Goal: Communication & Community: Answer question/provide support

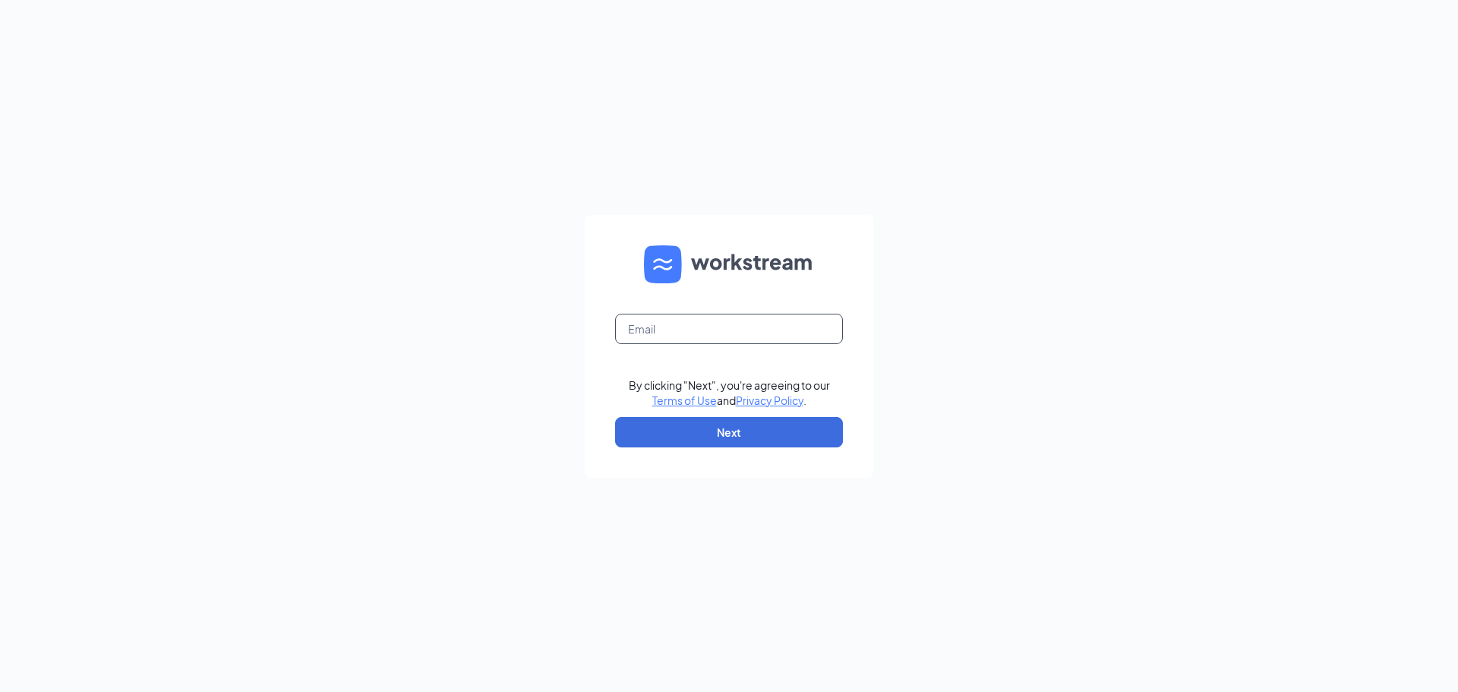
click at [698, 320] on input "text" at bounding box center [729, 329] width 228 height 30
type input "dhopp418@gmail.com"
click at [766, 435] on button "Next" at bounding box center [729, 432] width 228 height 30
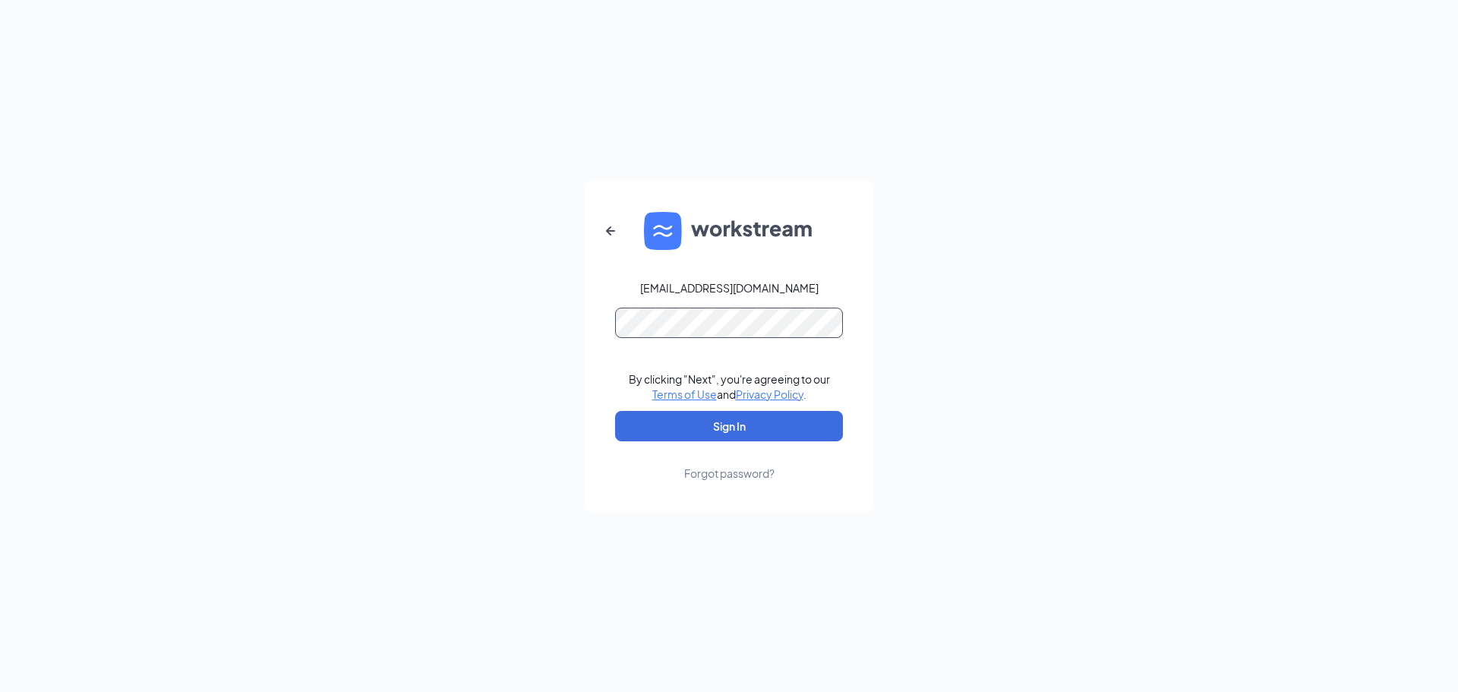
click at [615, 411] on button "Sign In" at bounding box center [729, 426] width 228 height 30
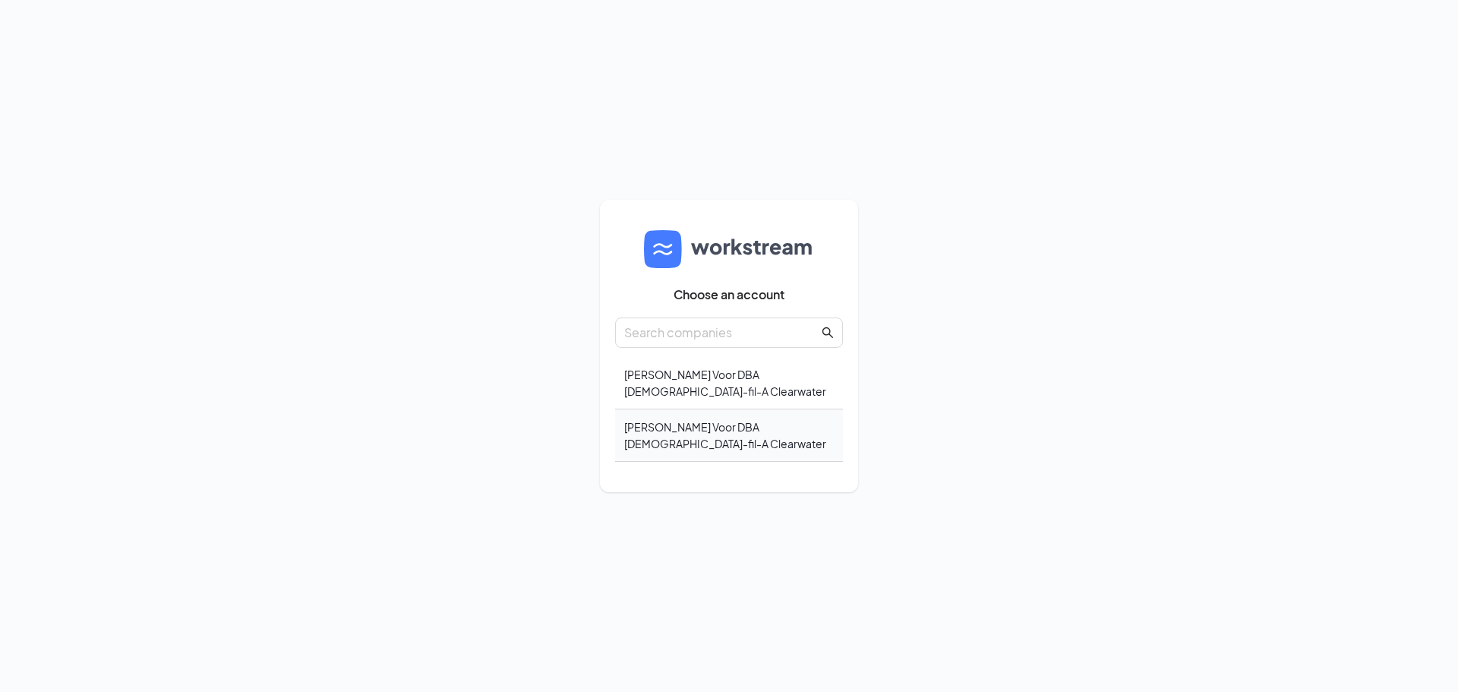
click at [781, 439] on div "Russel Keith Voor DBA Chick-fil-A Clearwater" at bounding box center [729, 435] width 228 height 52
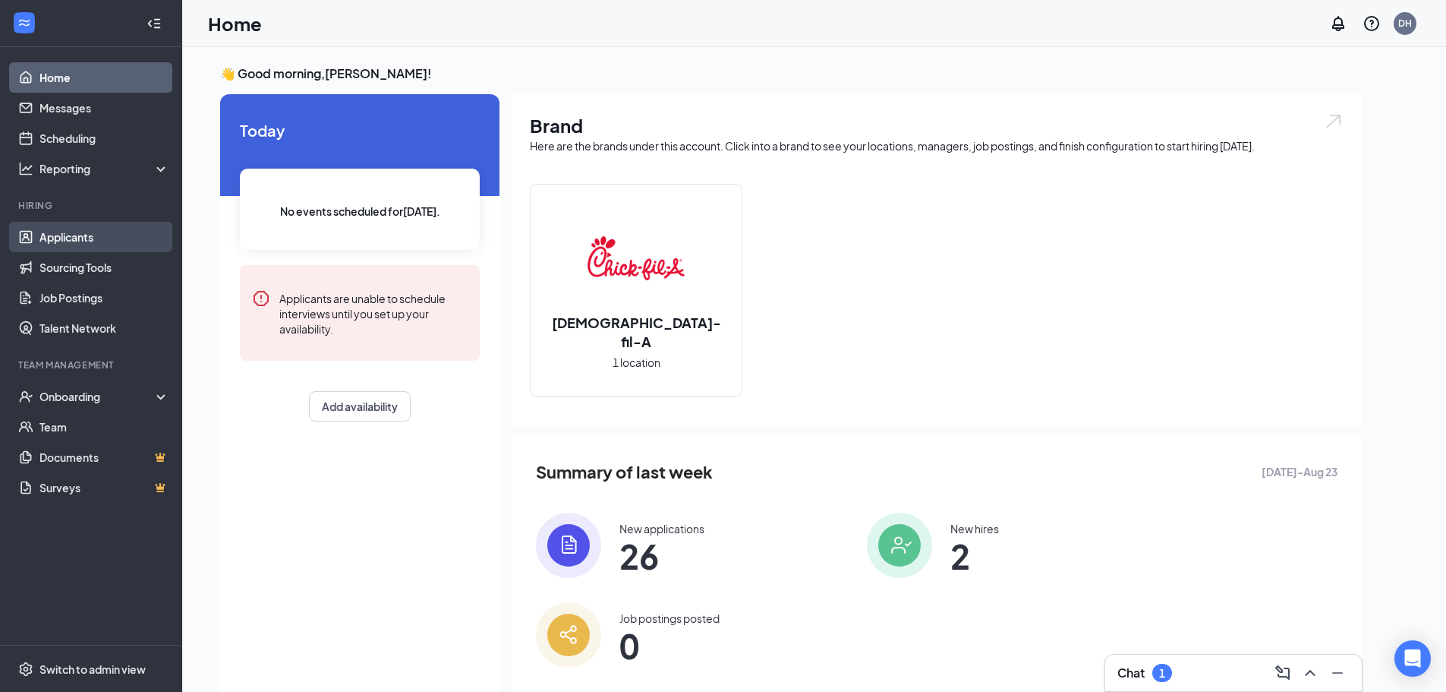
click at [87, 234] on link "Applicants" at bounding box center [104, 237] width 130 height 30
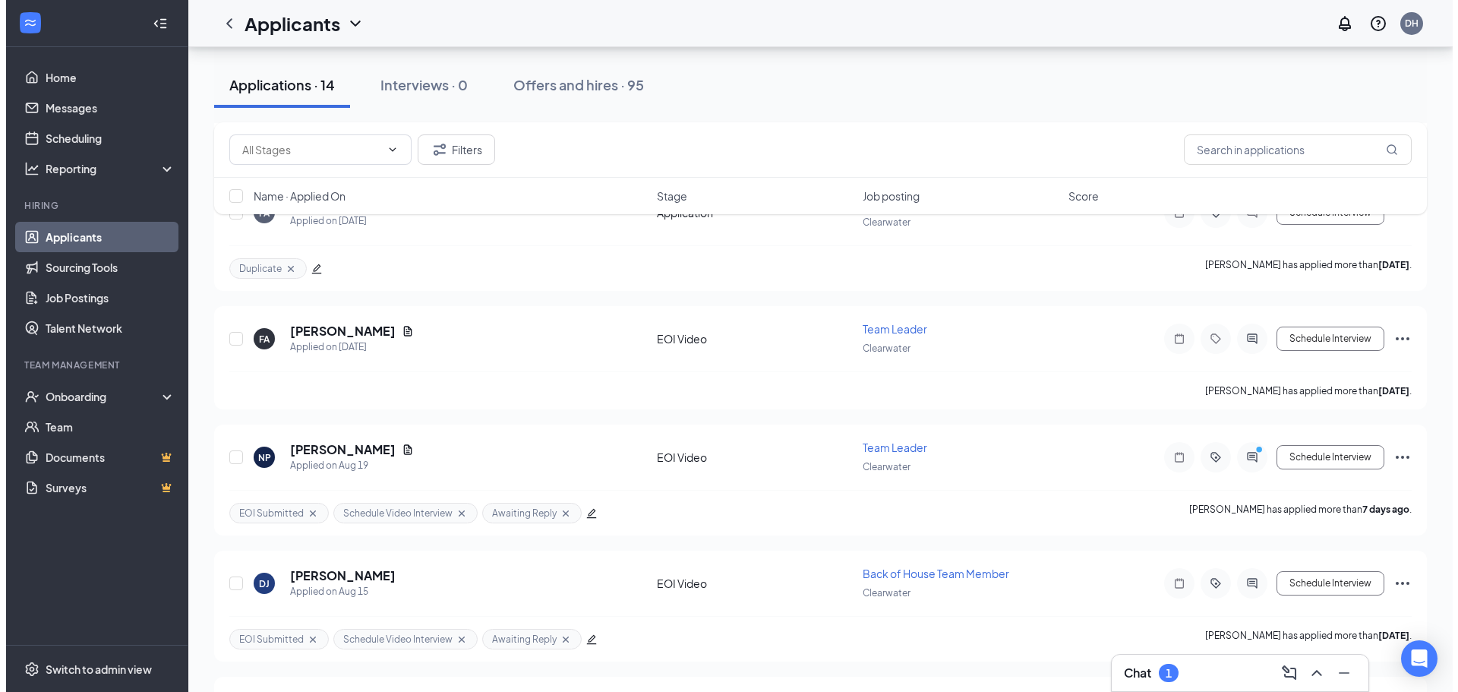
scroll to position [1291, 0]
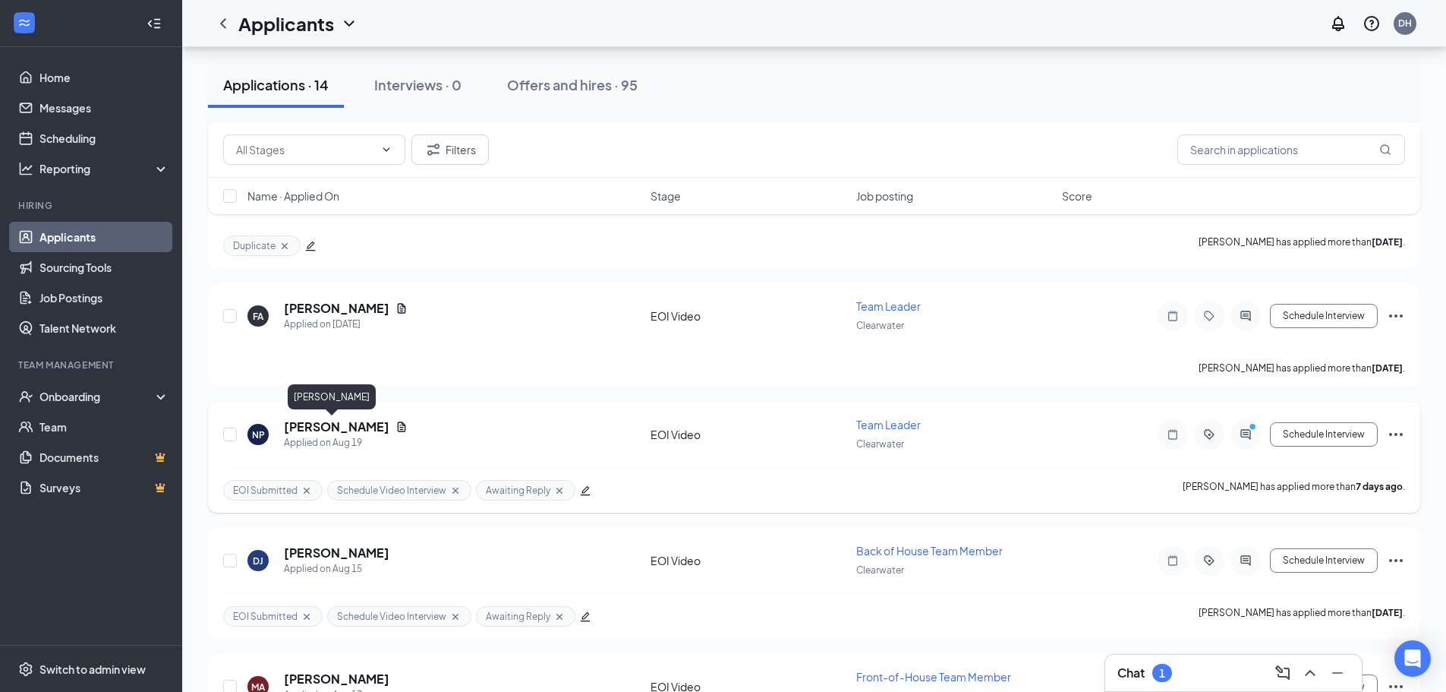
click at [319, 421] on h5 "[PERSON_NAME]" at bounding box center [337, 426] width 106 height 17
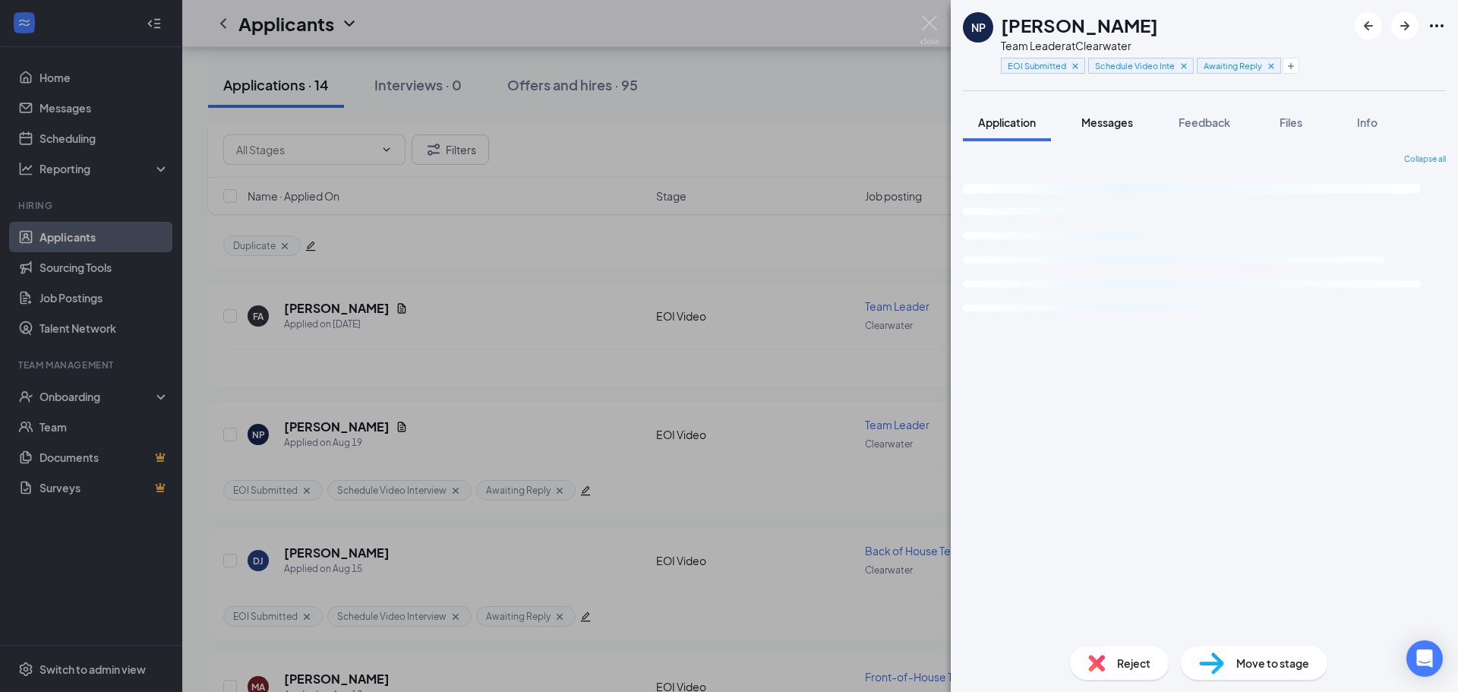
click at [1100, 121] on span "Messages" at bounding box center [1107, 122] width 52 height 14
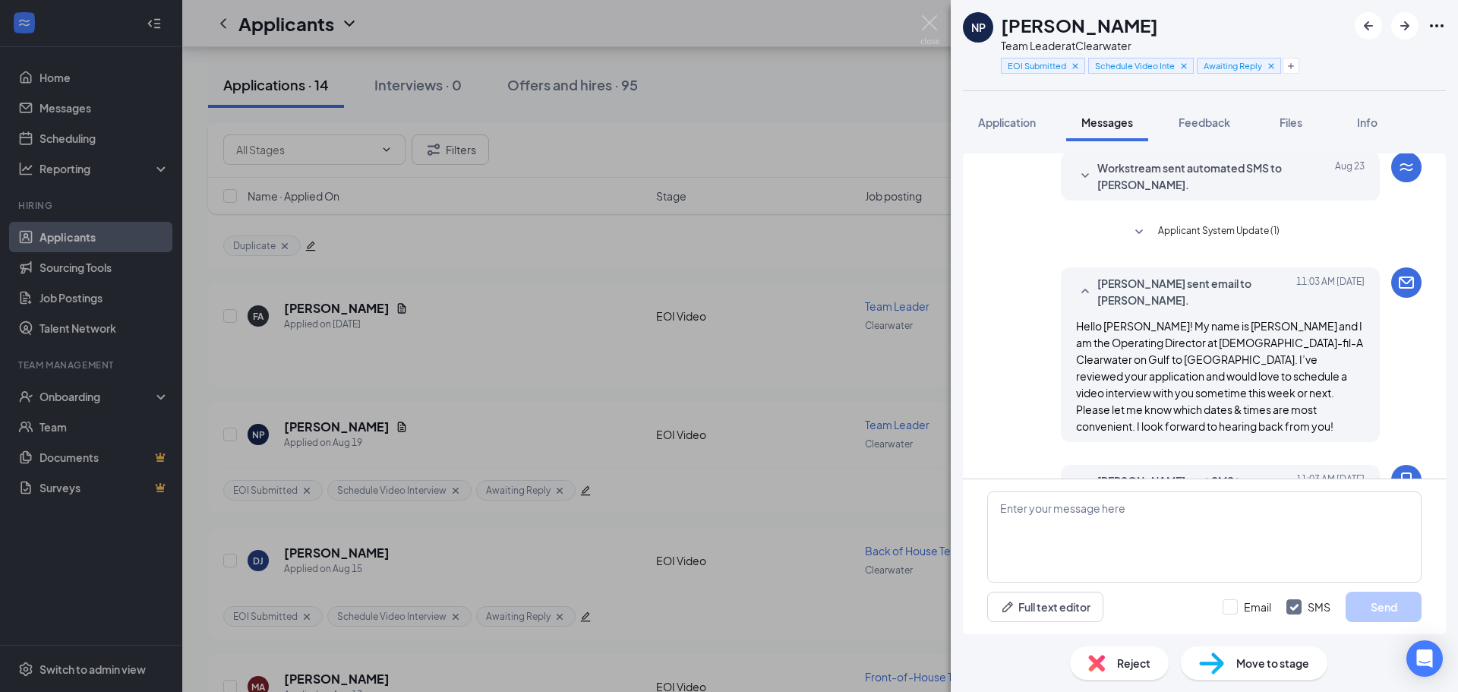
scroll to position [516, 0]
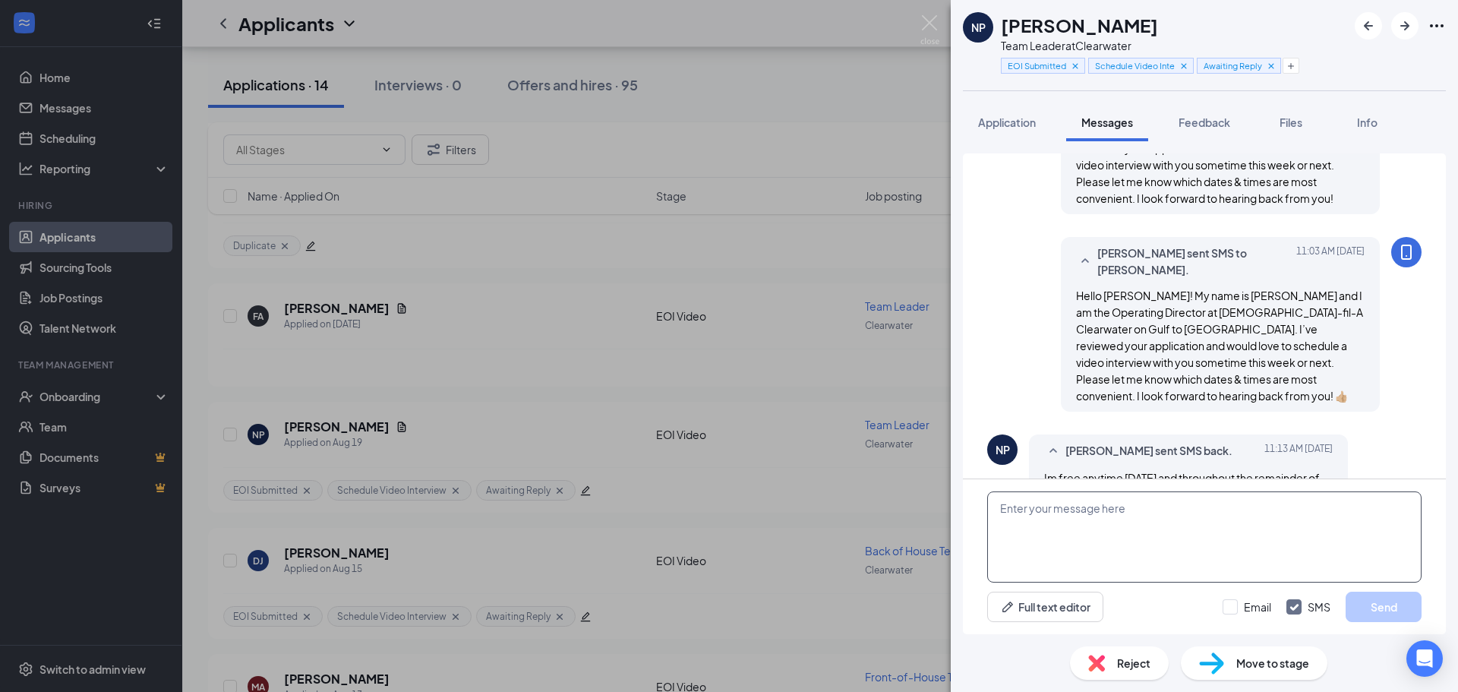
click at [1092, 523] on textarea at bounding box center [1204, 536] width 434 height 91
click at [1079, 543] on textarea at bounding box center [1204, 536] width 434 height 91
click at [1056, 519] on textarea at bounding box center [1204, 536] width 434 height 91
click at [1110, 522] on textarea at bounding box center [1204, 536] width 434 height 91
click at [1003, 509] on textarea "How does 11AM [DATE] morning sound?" at bounding box center [1204, 536] width 434 height 91
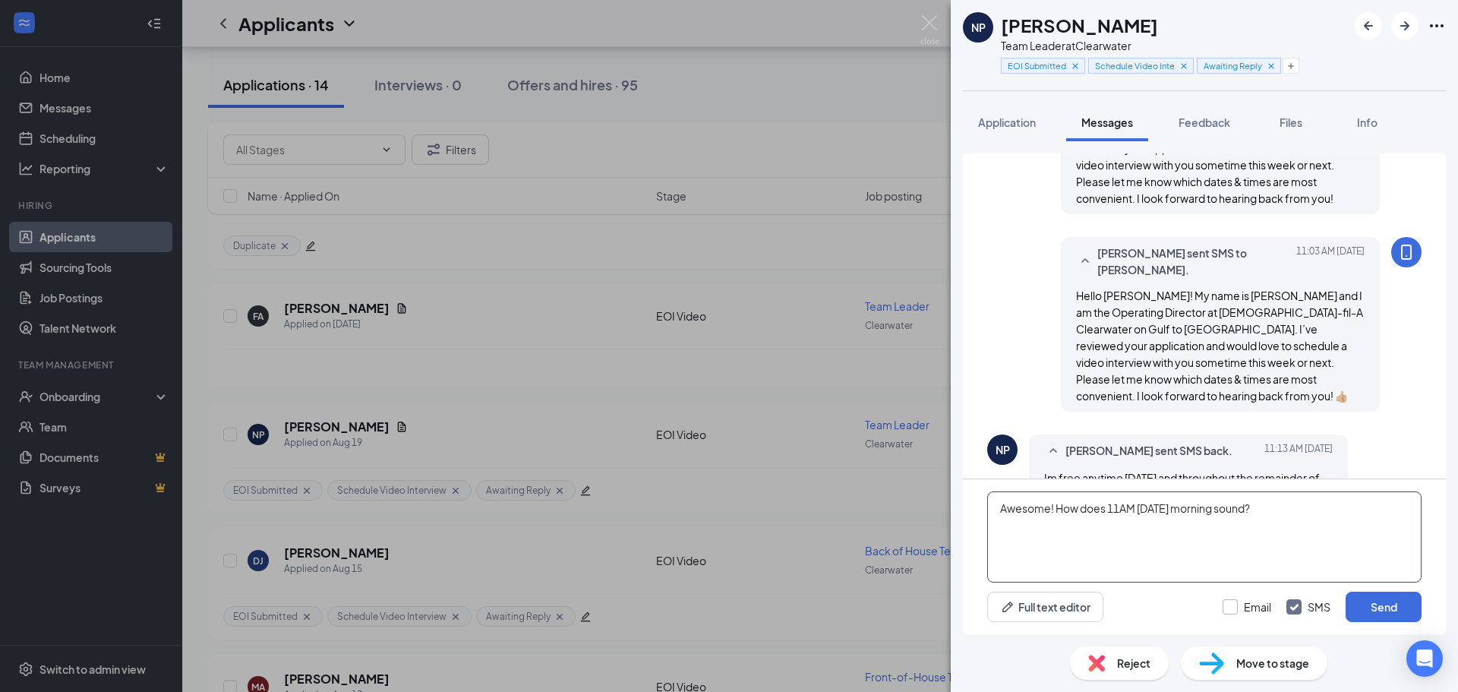
type textarea "Awesome! How does 11AM [DATE] morning sound?"
click at [1234, 605] on input "Email" at bounding box center [1246, 606] width 49 height 15
checkbox input "true"
click at [1403, 601] on button "Send" at bounding box center [1384, 607] width 76 height 30
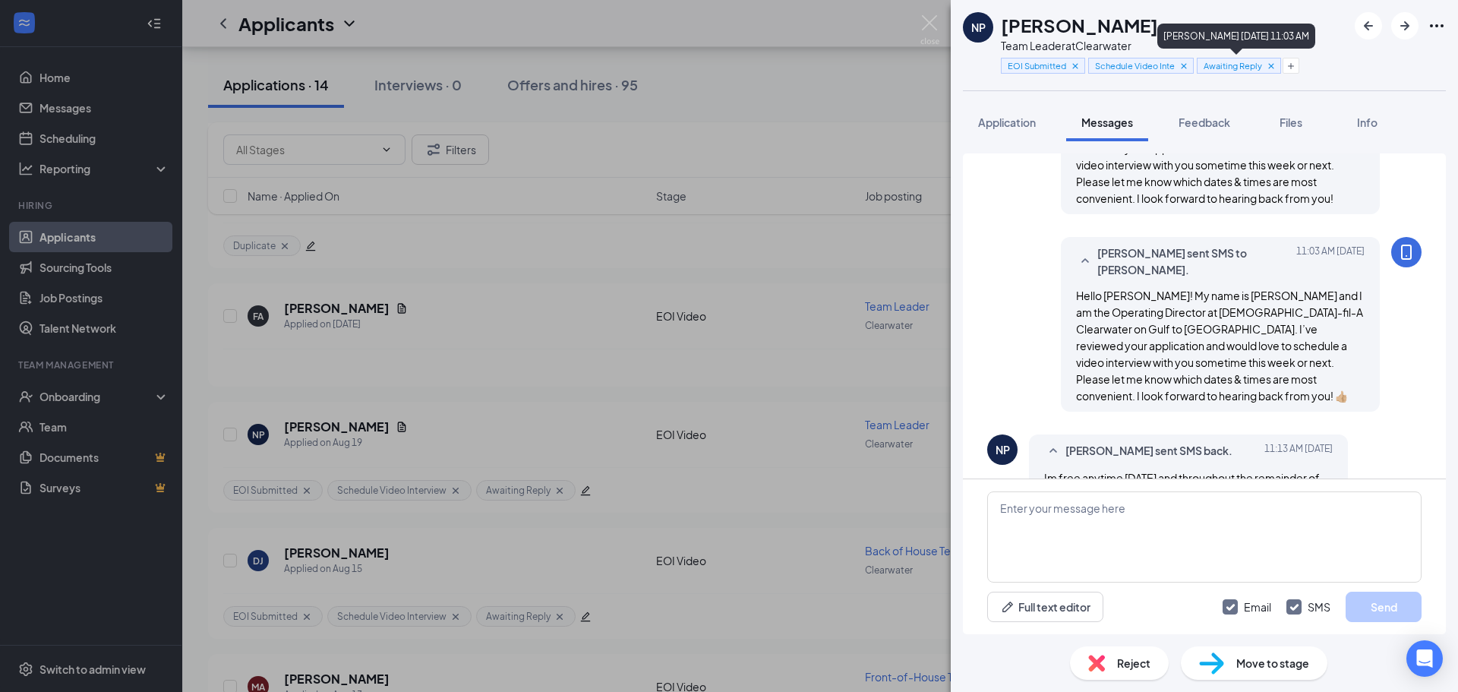
click at [1271, 65] on icon "Cross" at bounding box center [1271, 66] width 11 height 11
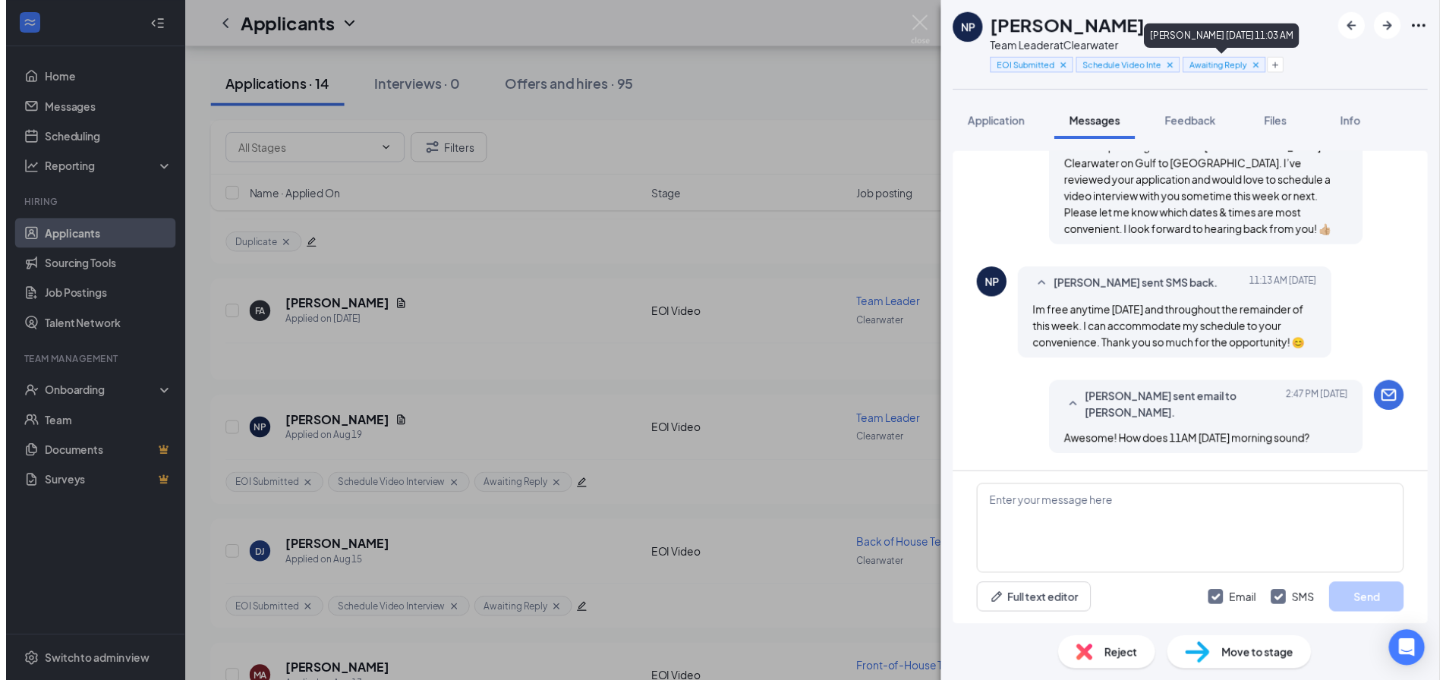
scroll to position [680, 0]
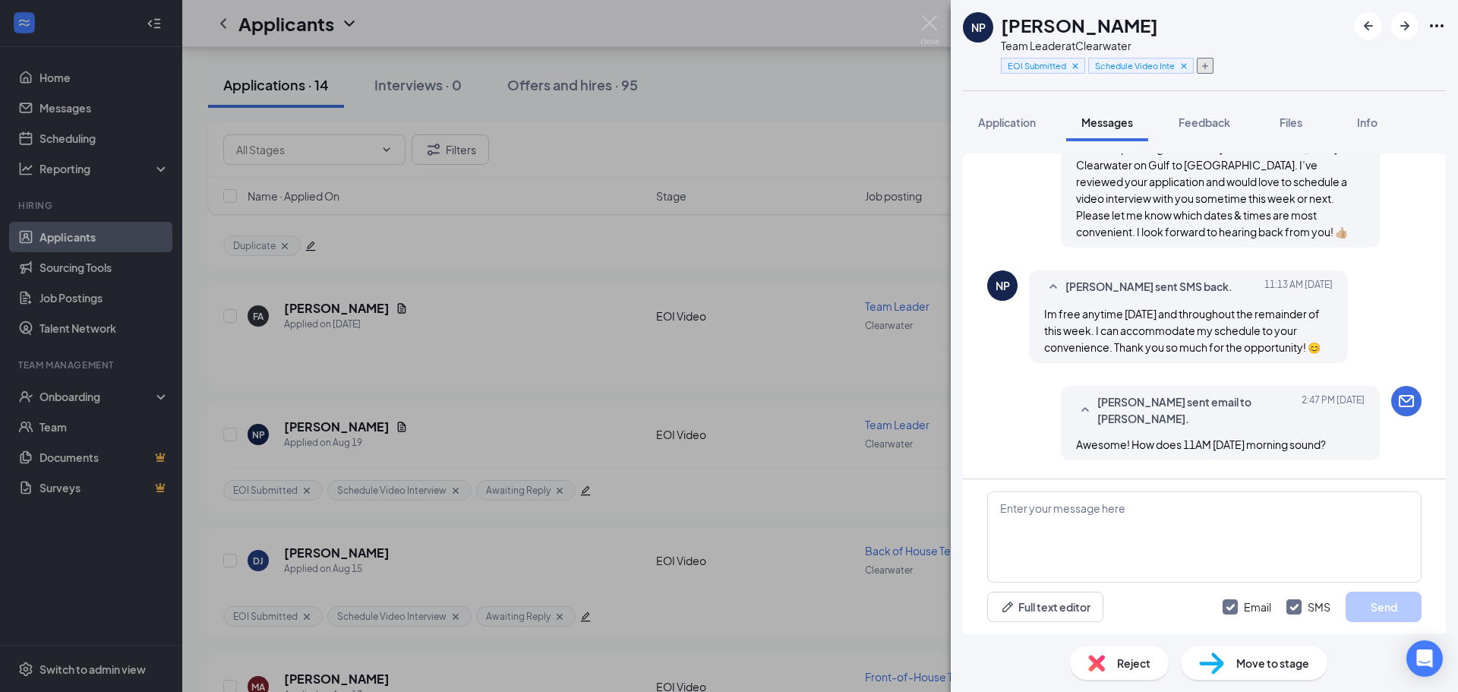
click at [1206, 66] on icon "Plus" at bounding box center [1205, 66] width 6 height 6
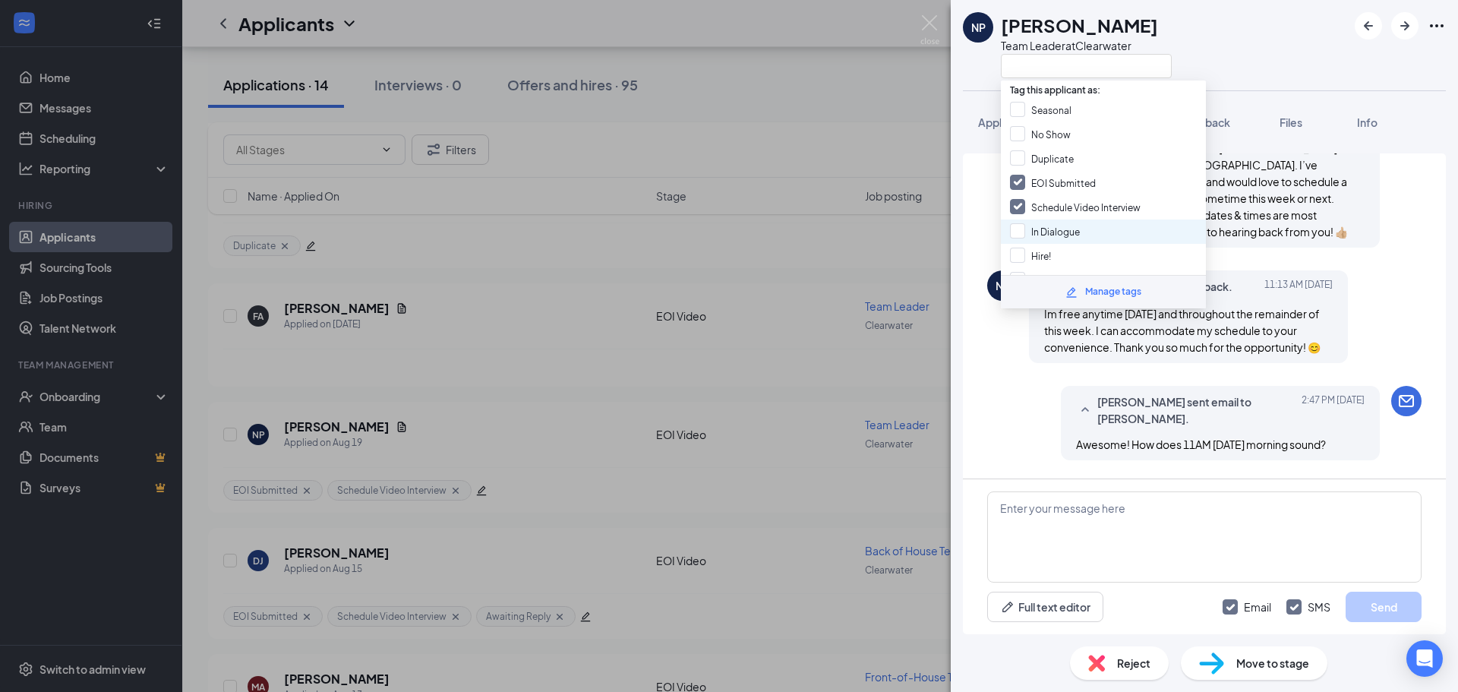
click at [1084, 228] on div "In Dialogue" at bounding box center [1103, 231] width 205 height 24
checkbox input "true"
click at [1224, 52] on div "NP [PERSON_NAME] Team Leader at [GEOGRAPHIC_DATA]" at bounding box center [1204, 45] width 507 height 90
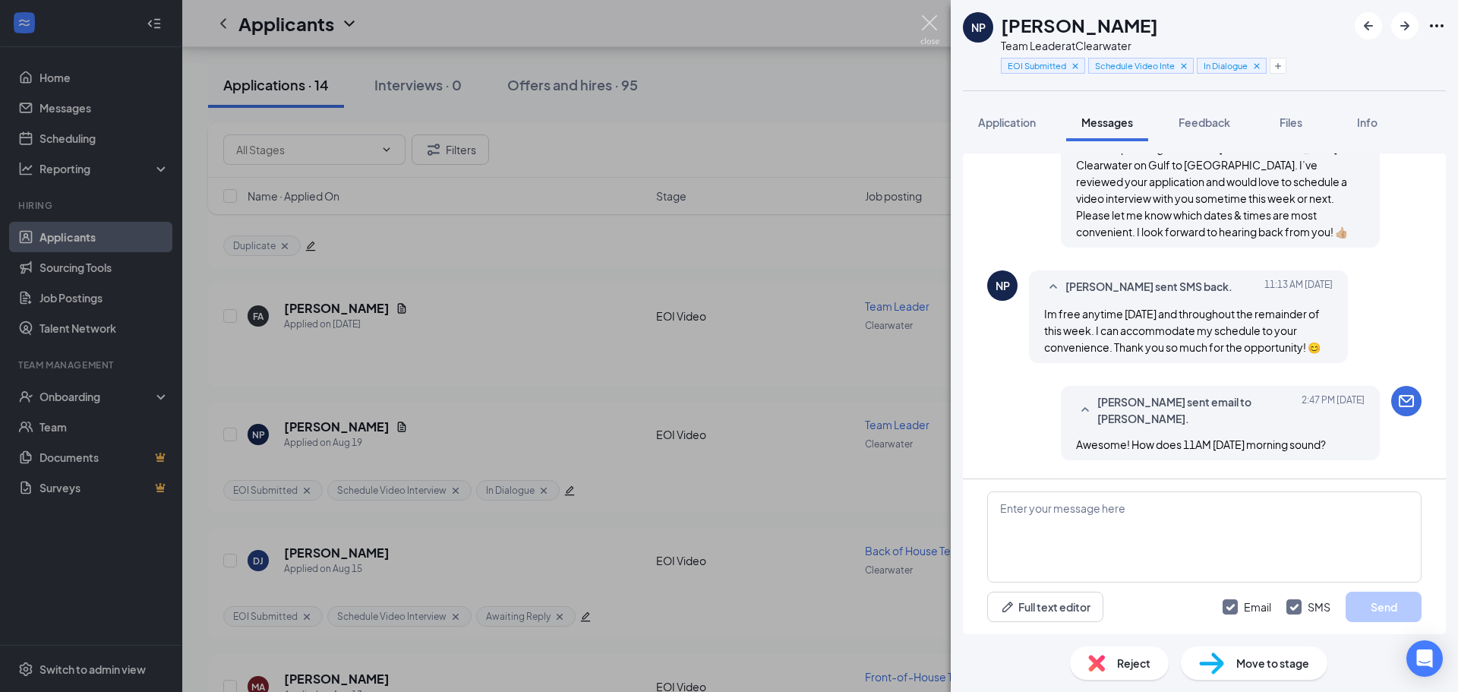
click at [934, 20] on img at bounding box center [929, 30] width 19 height 30
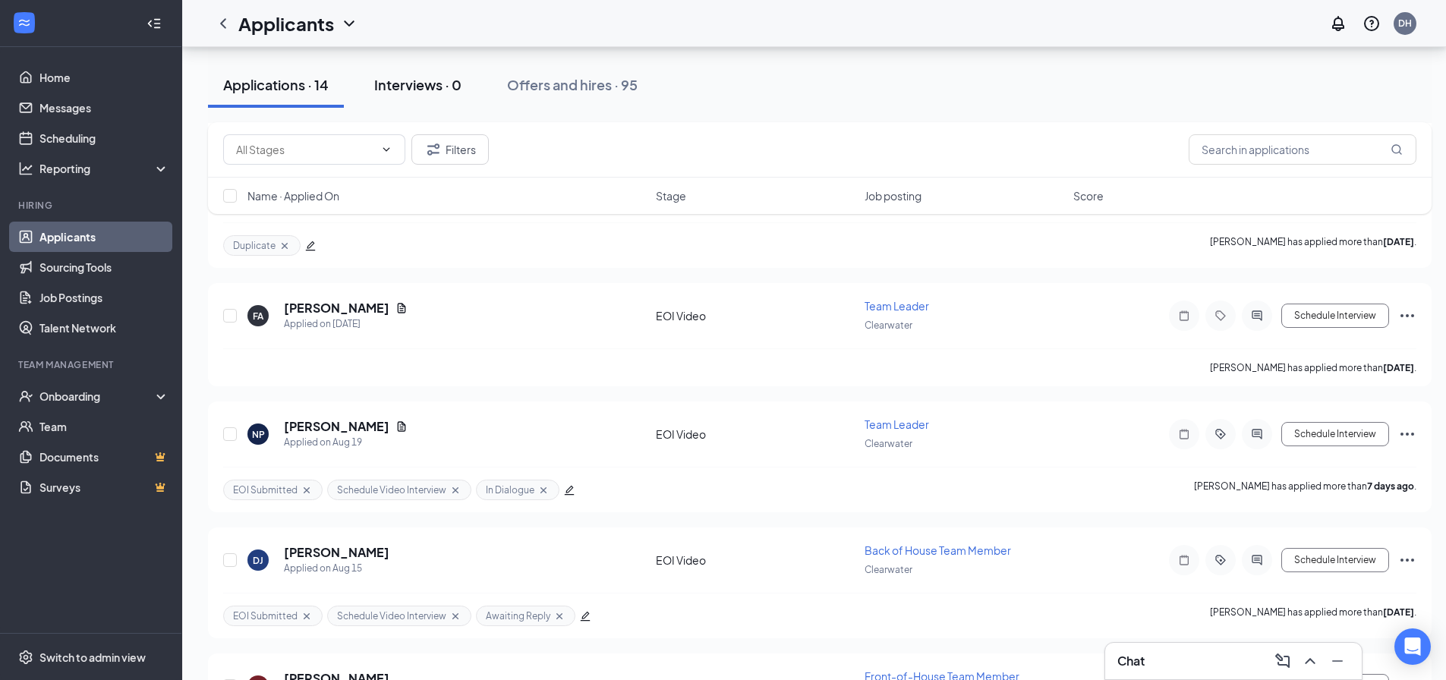
click at [430, 93] on div "Interviews · 0" at bounding box center [417, 84] width 87 height 19
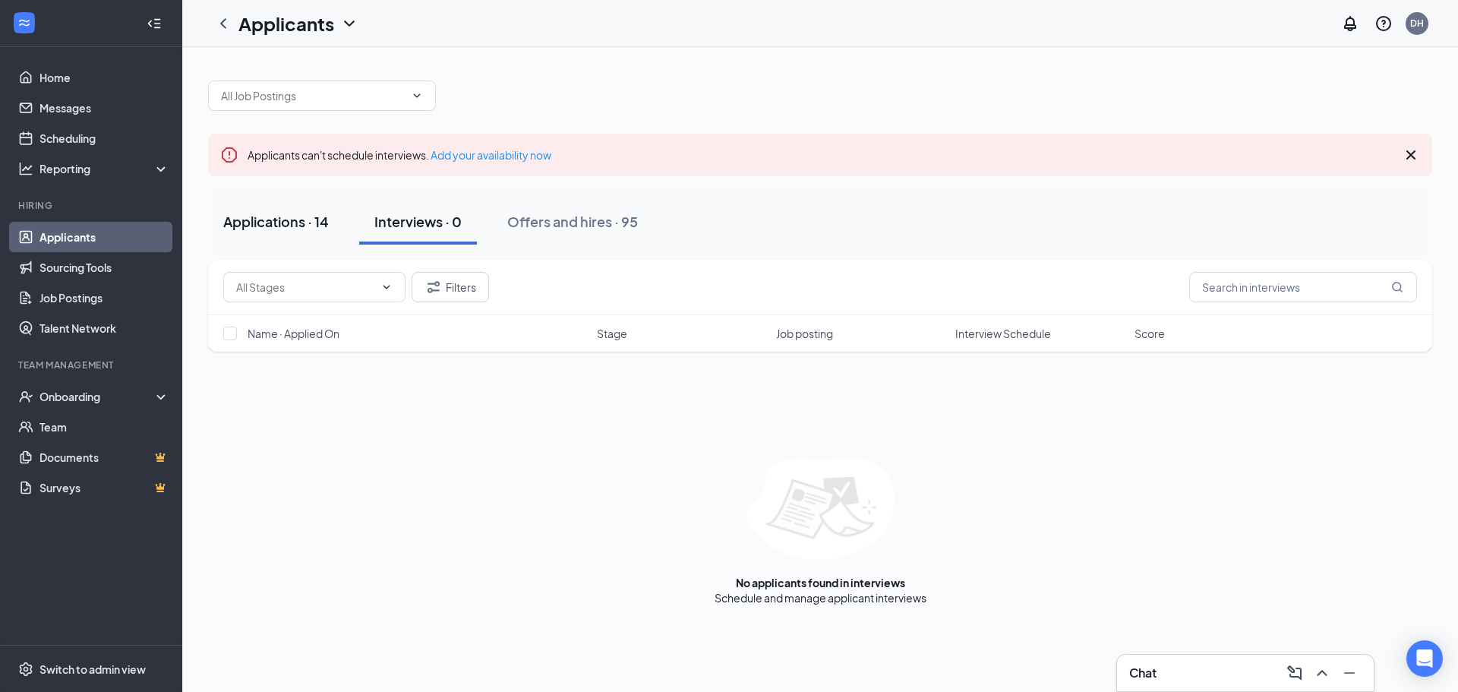
click at [322, 228] on div "Applications · 14" at bounding box center [276, 221] width 106 height 19
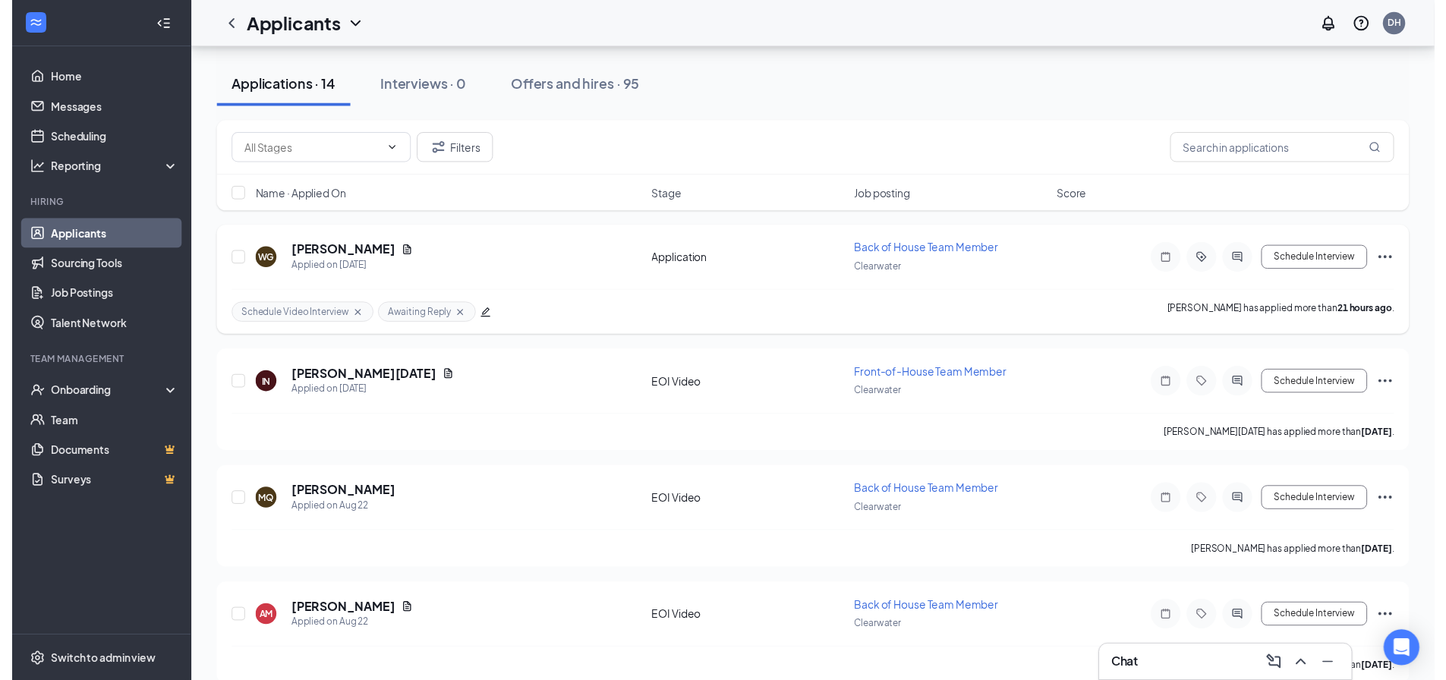
scroll to position [152, 0]
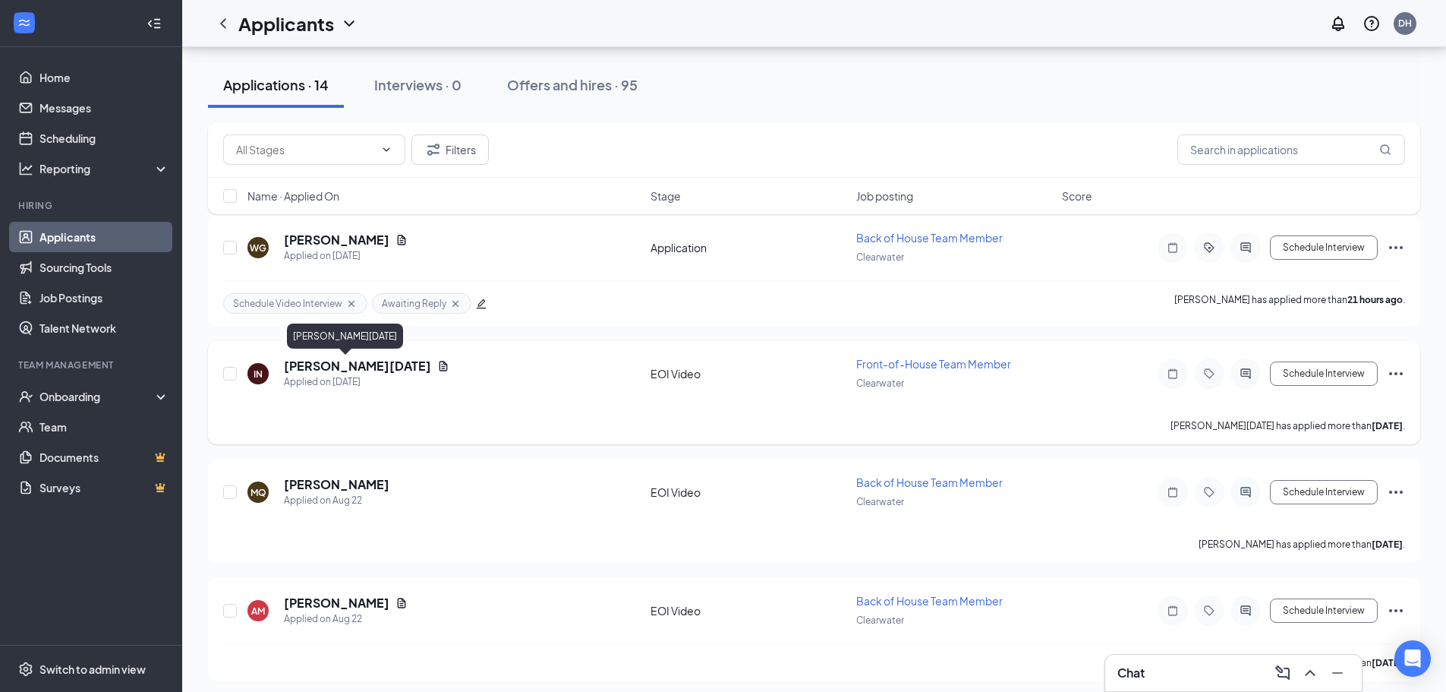
click at [304, 362] on h5 "[PERSON_NAME][DATE]" at bounding box center [357, 366] width 147 height 17
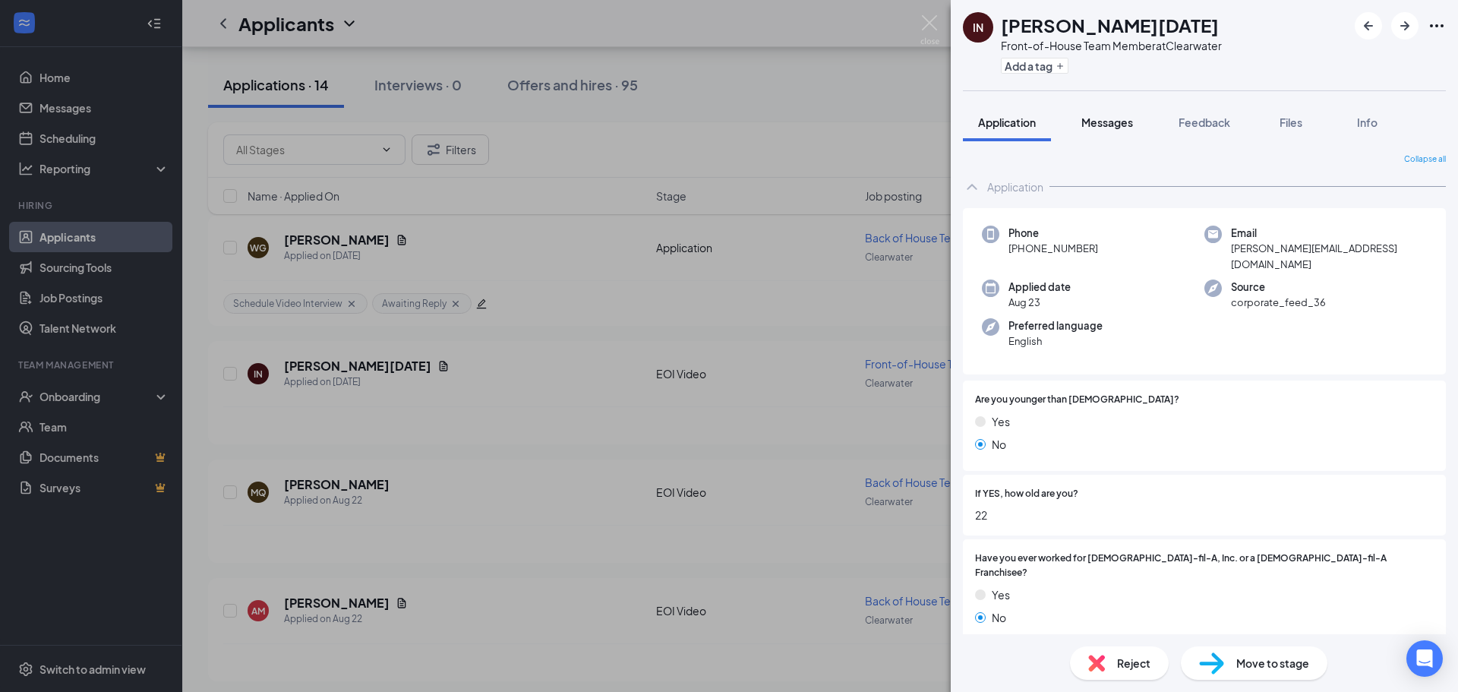
click at [1118, 122] on span "Messages" at bounding box center [1107, 122] width 52 height 14
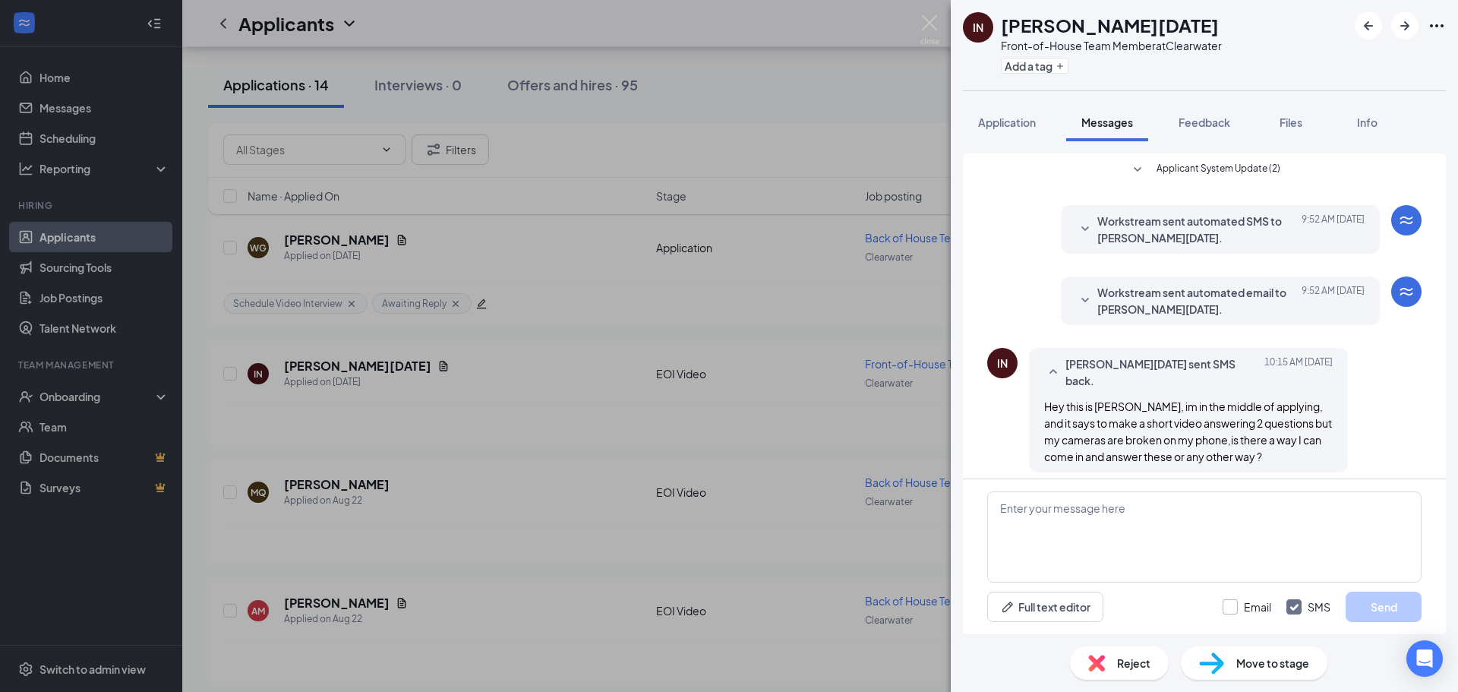
click at [1234, 612] on input "Email" at bounding box center [1246, 606] width 49 height 15
checkbox input "true"
click at [932, 22] on img at bounding box center [929, 30] width 19 height 30
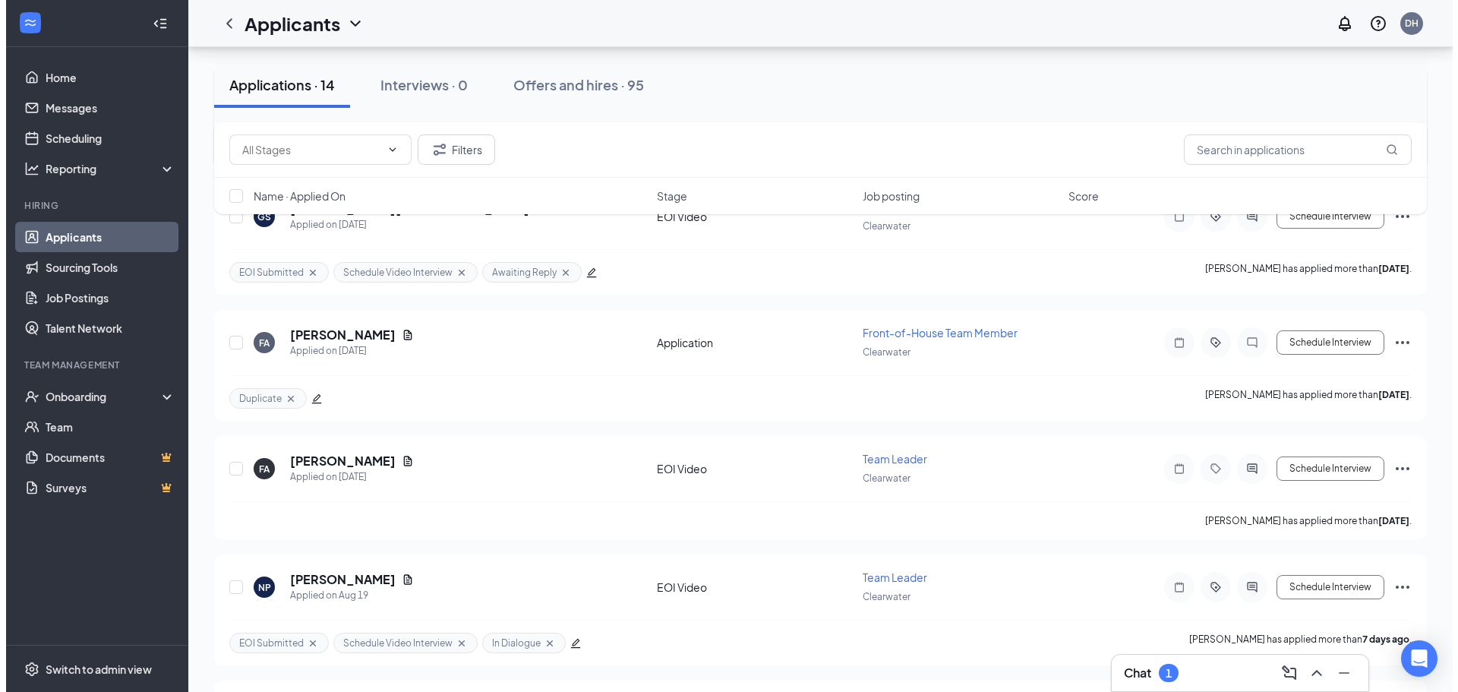
scroll to position [1139, 0]
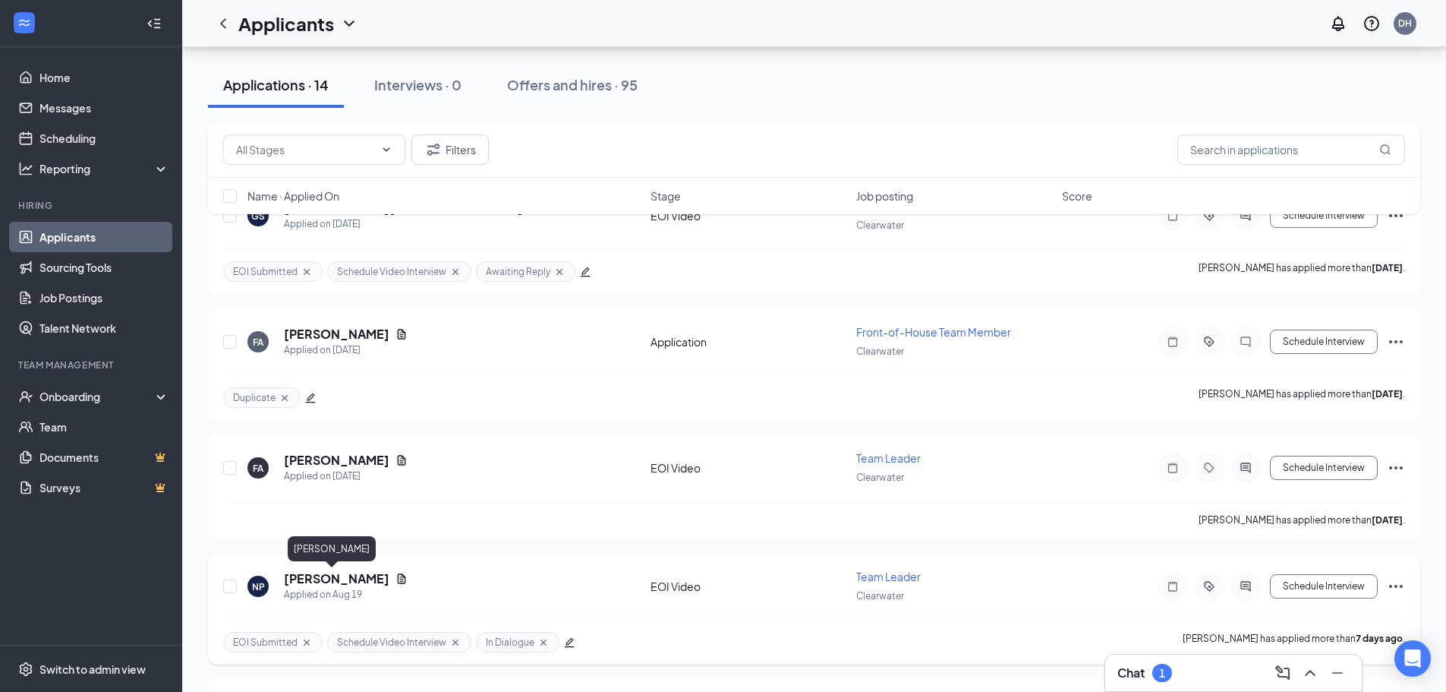
click at [342, 579] on h5 "[PERSON_NAME]" at bounding box center [337, 578] width 106 height 17
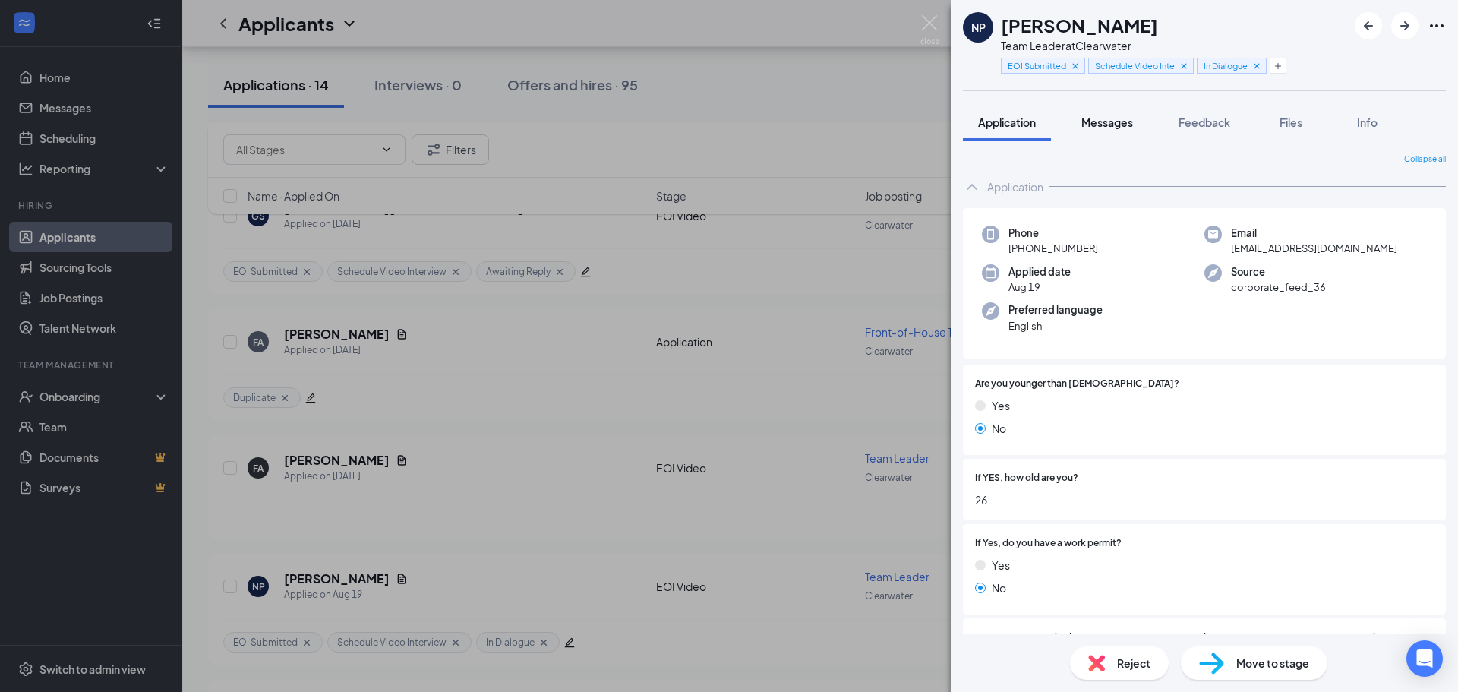
click at [1119, 121] on span "Messages" at bounding box center [1107, 122] width 52 height 14
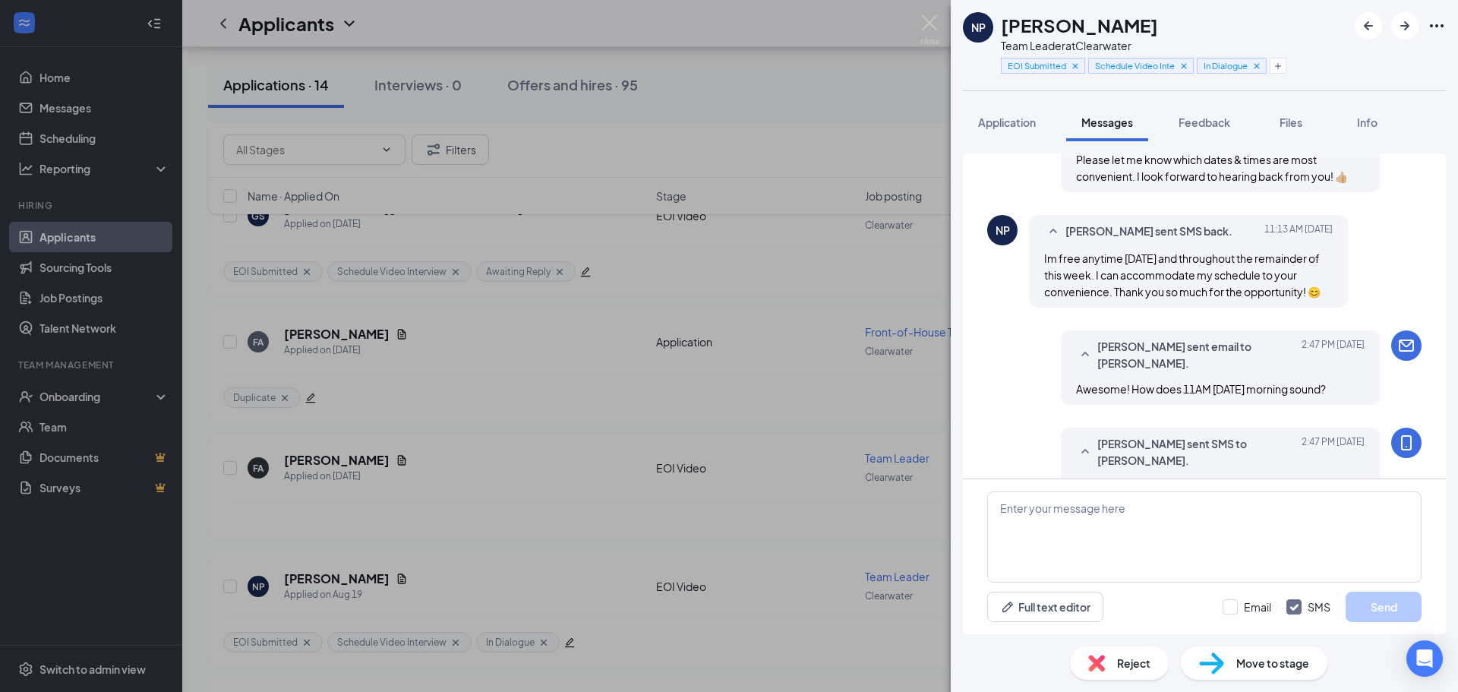
scroll to position [647, 0]
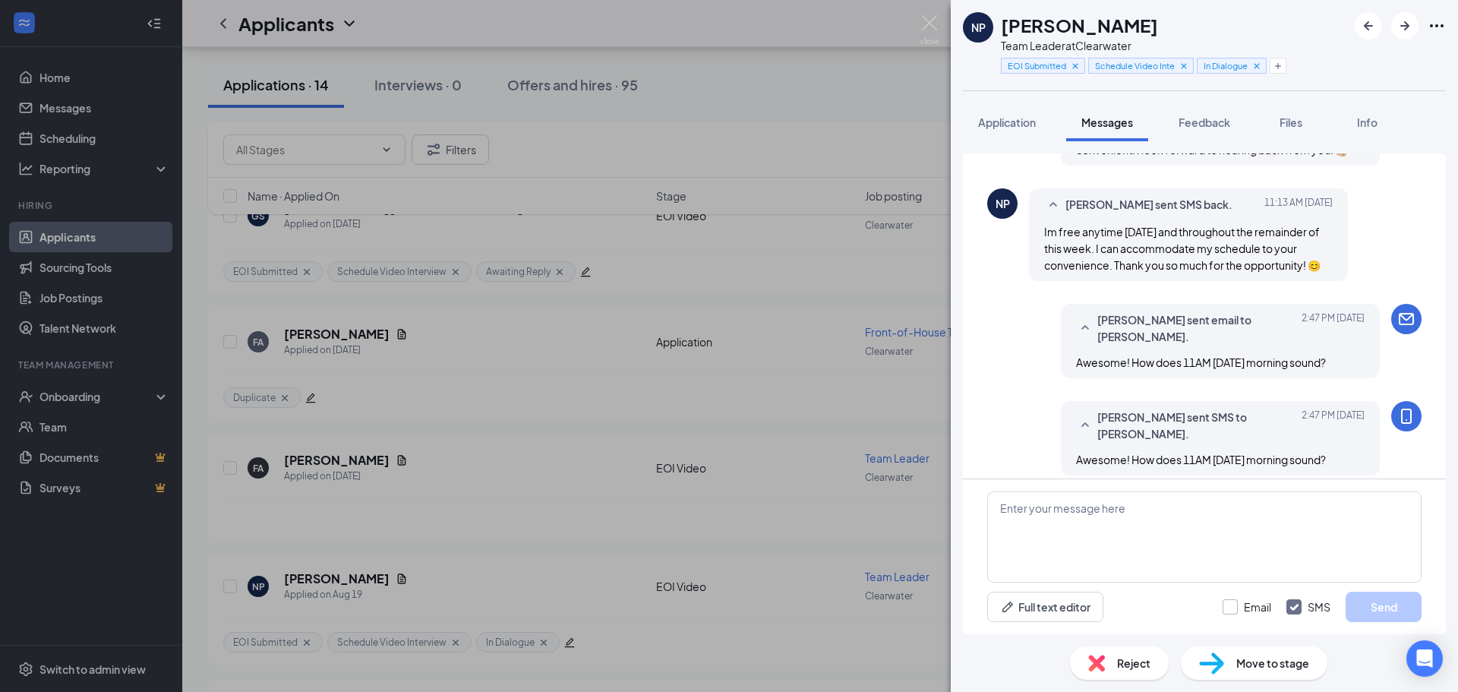
click at [1235, 609] on input "Email" at bounding box center [1246, 606] width 49 height 15
checkbox input "true"
click at [1164, 529] on textarea at bounding box center [1204, 536] width 434 height 91
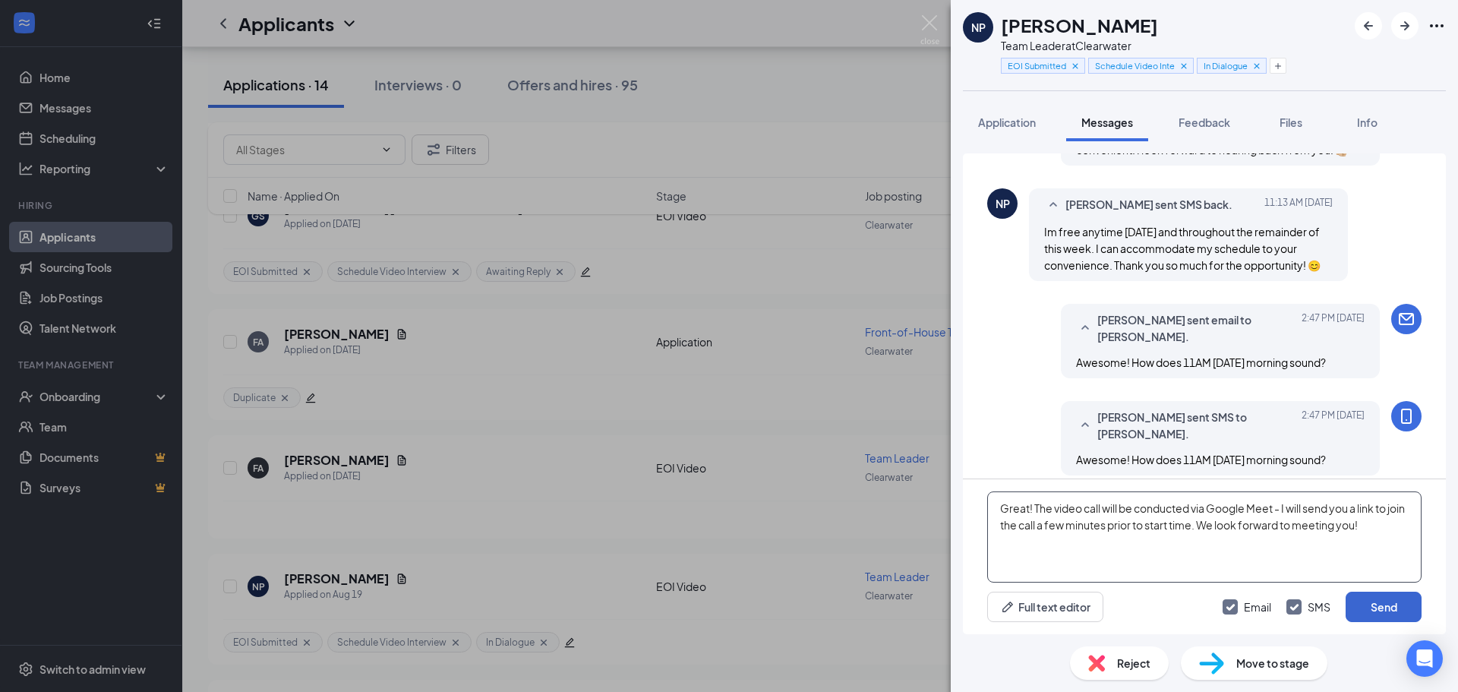
type textarea "Great! The video call will be conducted via Google Meet - I will send you a lin…"
click at [1376, 608] on button "Send" at bounding box center [1384, 607] width 76 height 30
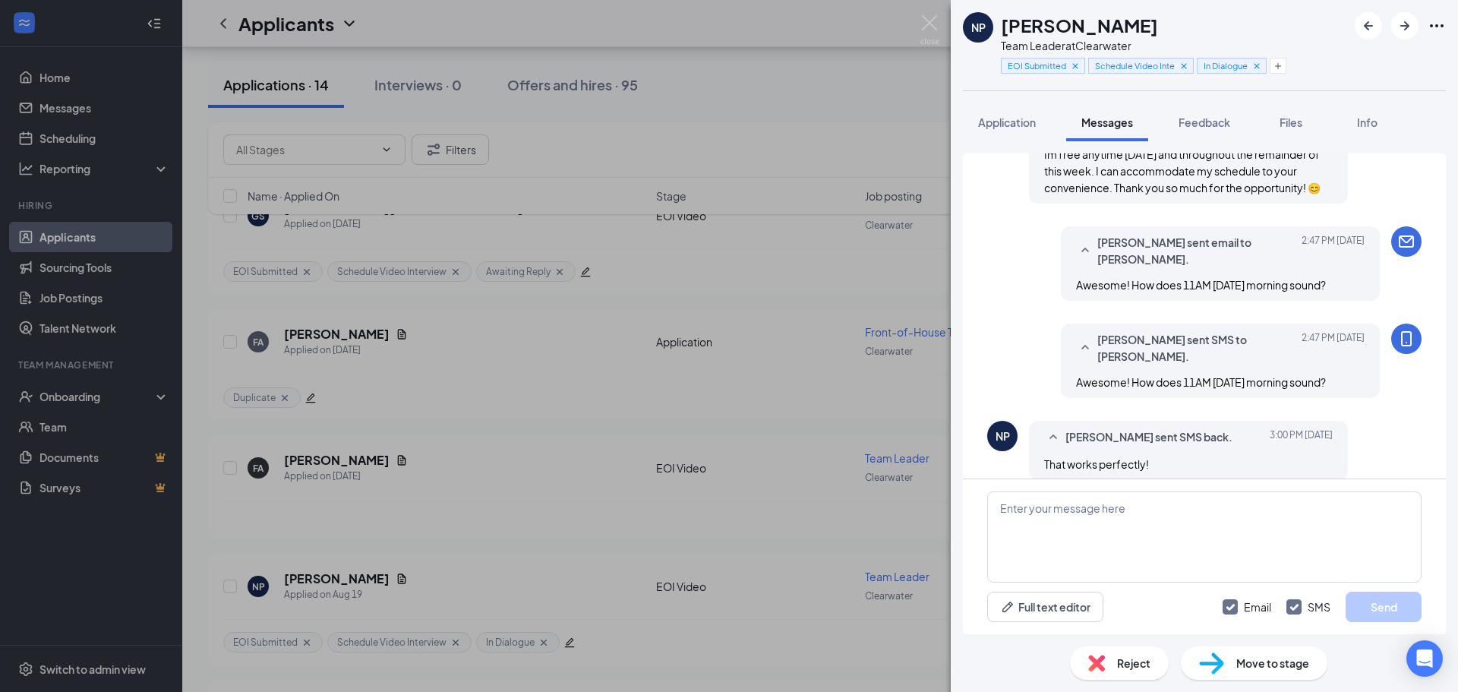
scroll to position [878, 0]
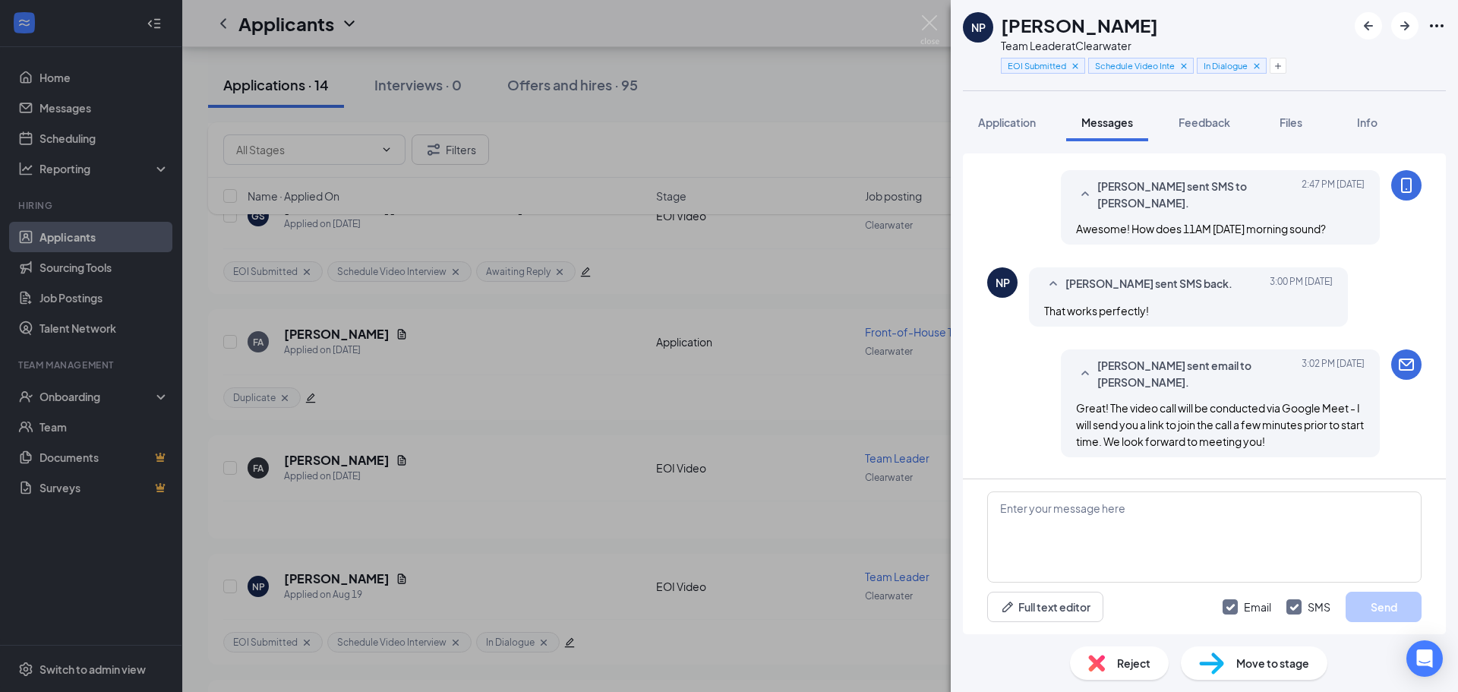
click at [1250, 667] on span "Move to stage" at bounding box center [1272, 663] width 73 height 17
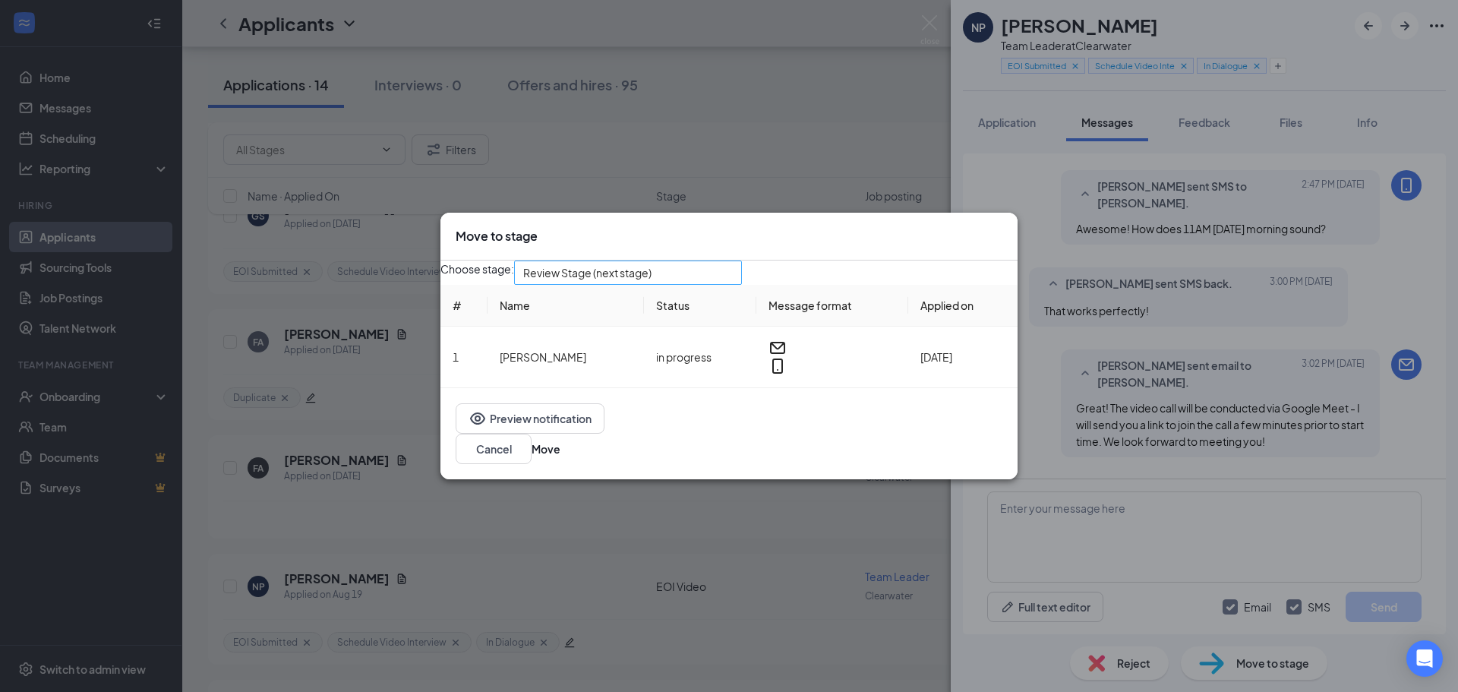
click at [651, 283] on span "Review Stage (next stage)" at bounding box center [587, 272] width 128 height 23
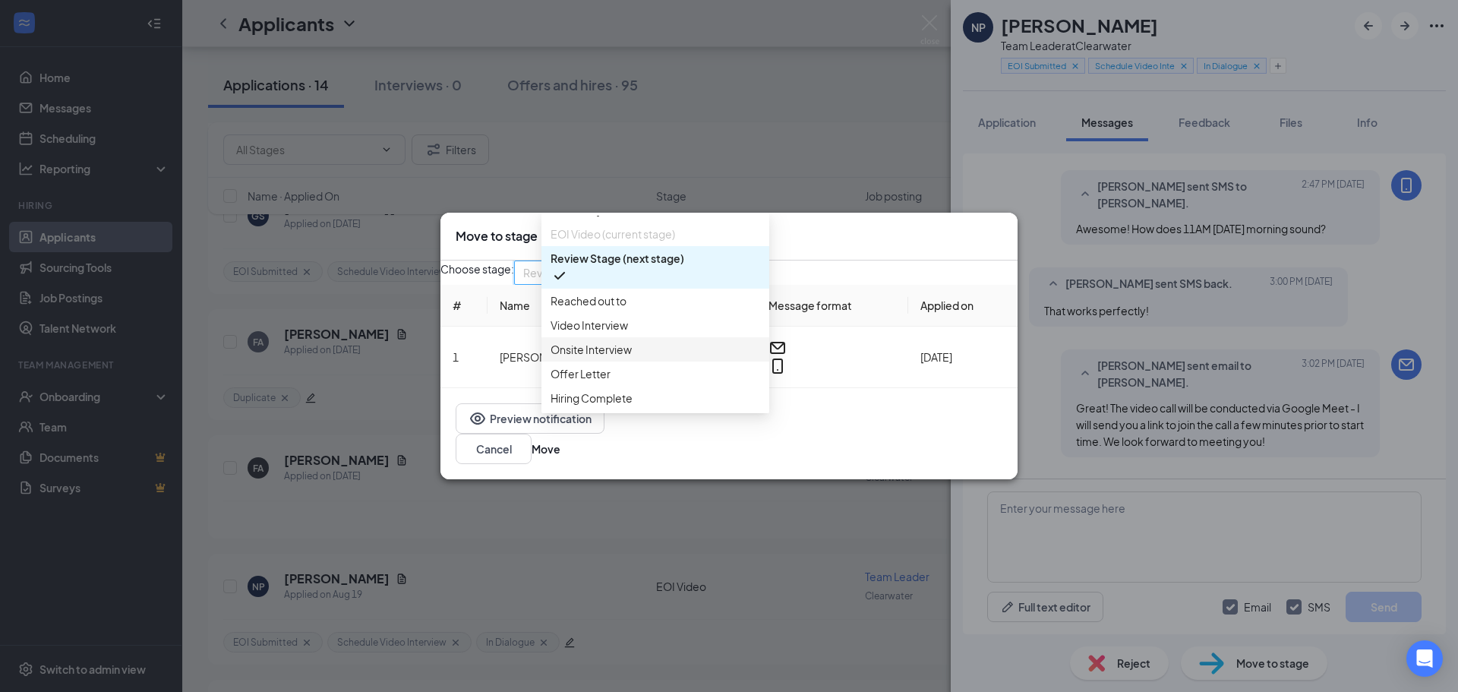
scroll to position [76, 0]
click at [617, 332] on span "Video Interview" at bounding box center [589, 325] width 77 height 17
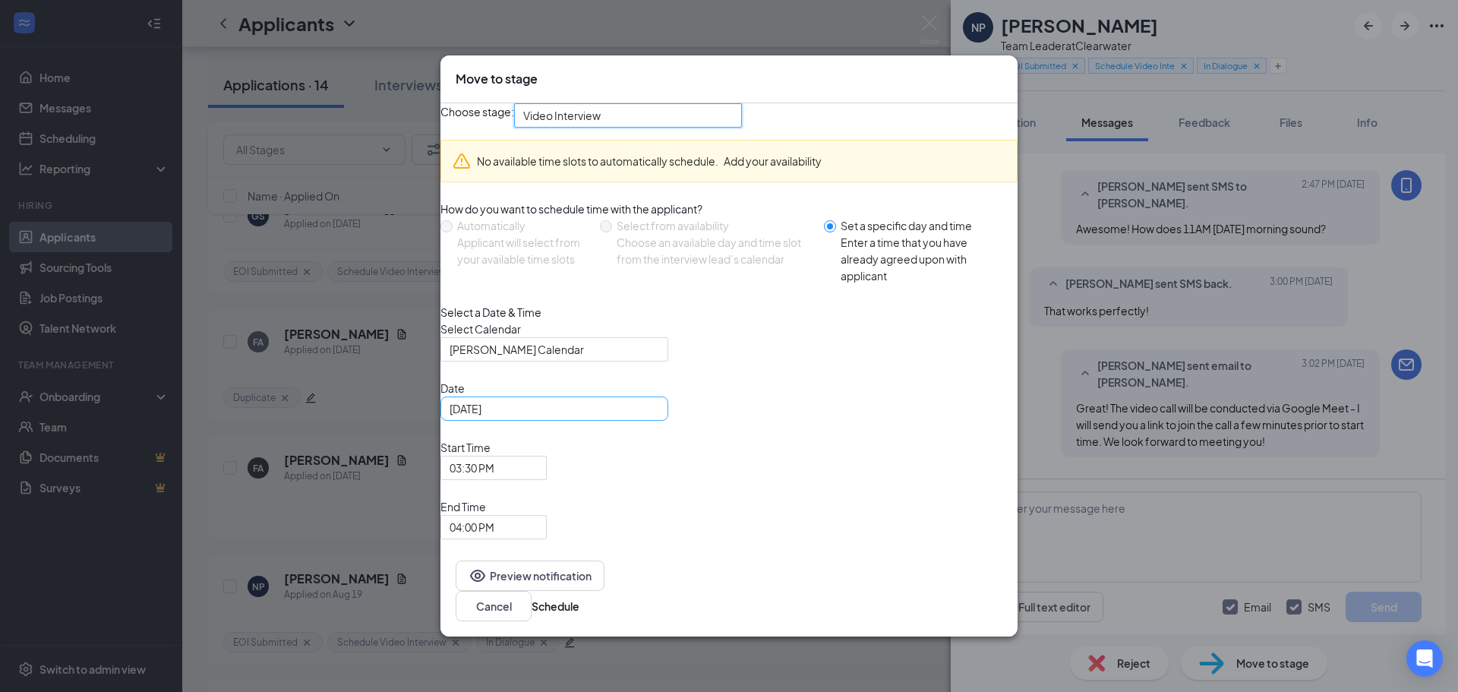
click at [614, 417] on input "[DATE]" at bounding box center [553, 408] width 207 height 17
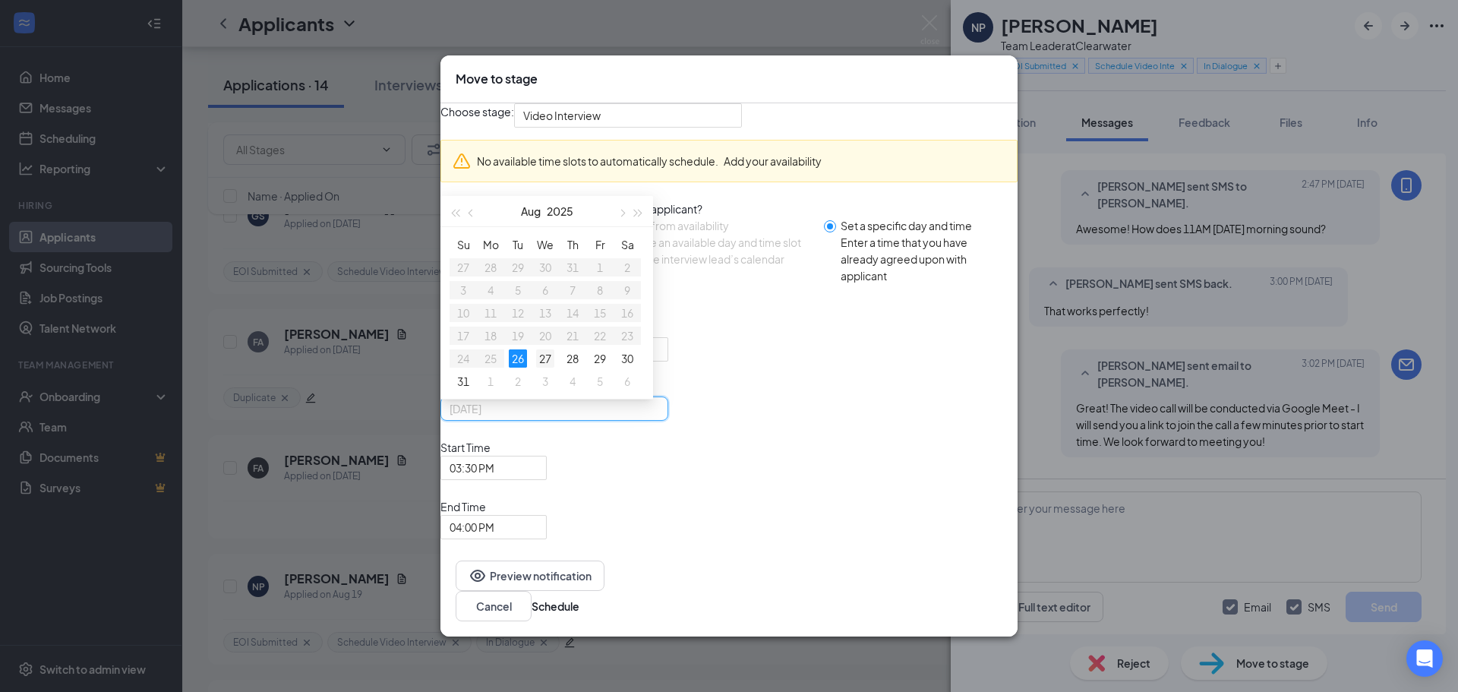
type input "[DATE]"
click at [554, 368] on div "27" at bounding box center [545, 358] width 18 height 18
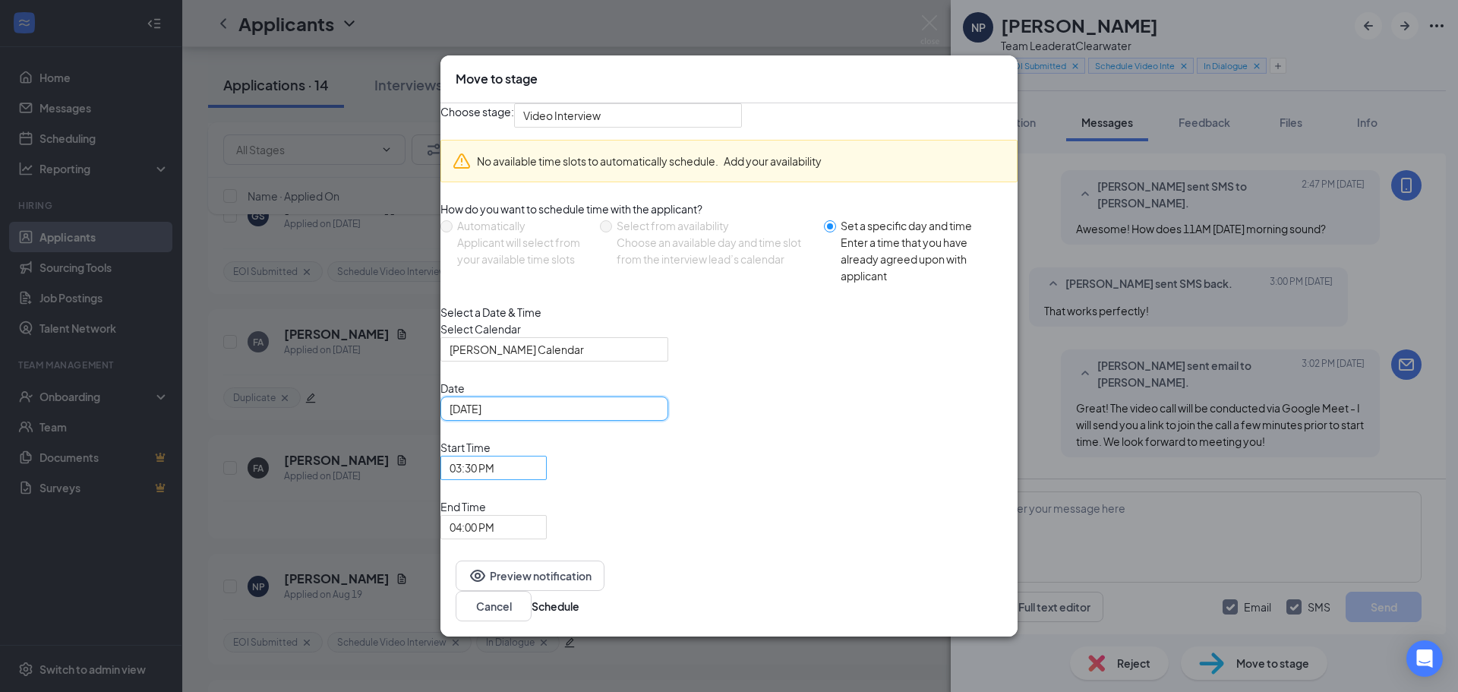
click at [524, 495] on span "03:30 PM" at bounding box center [487, 476] width 74 height 41
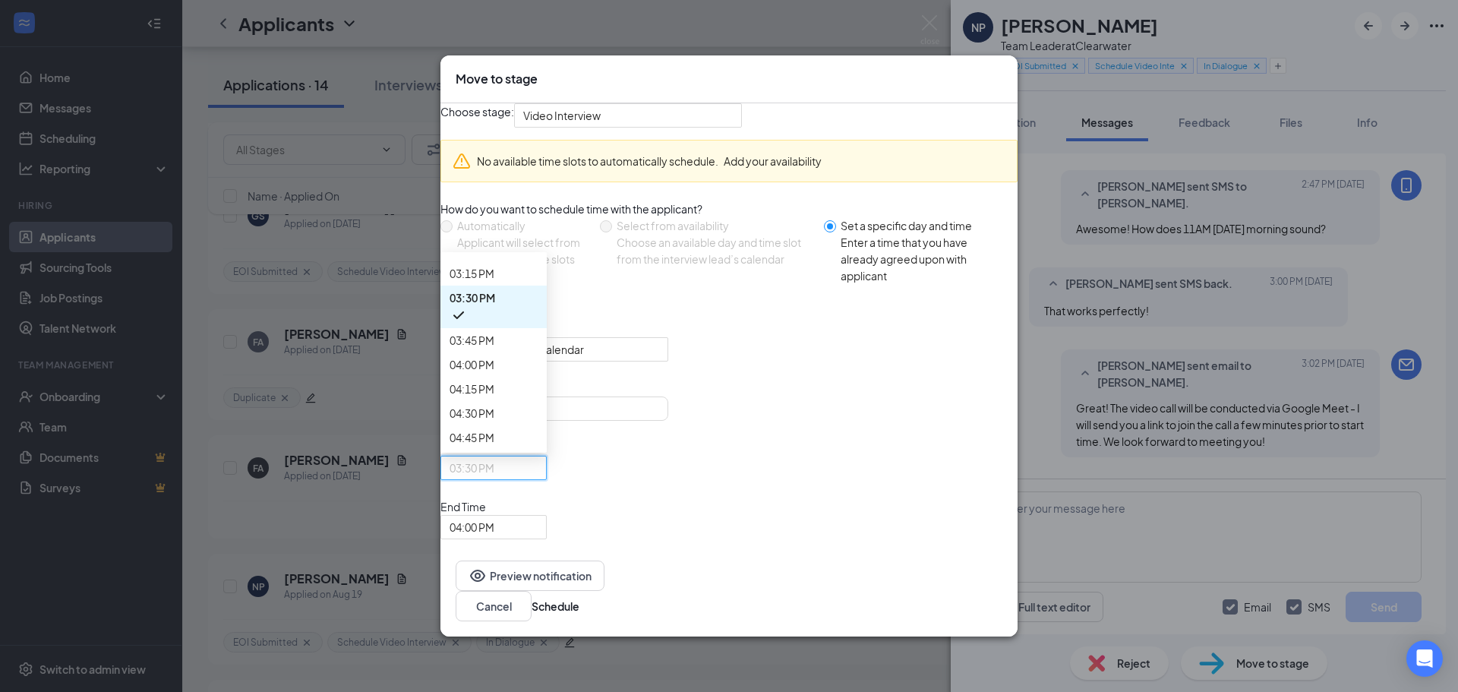
click at [524, 516] on span "04:00 PM" at bounding box center [487, 536] width 74 height 41
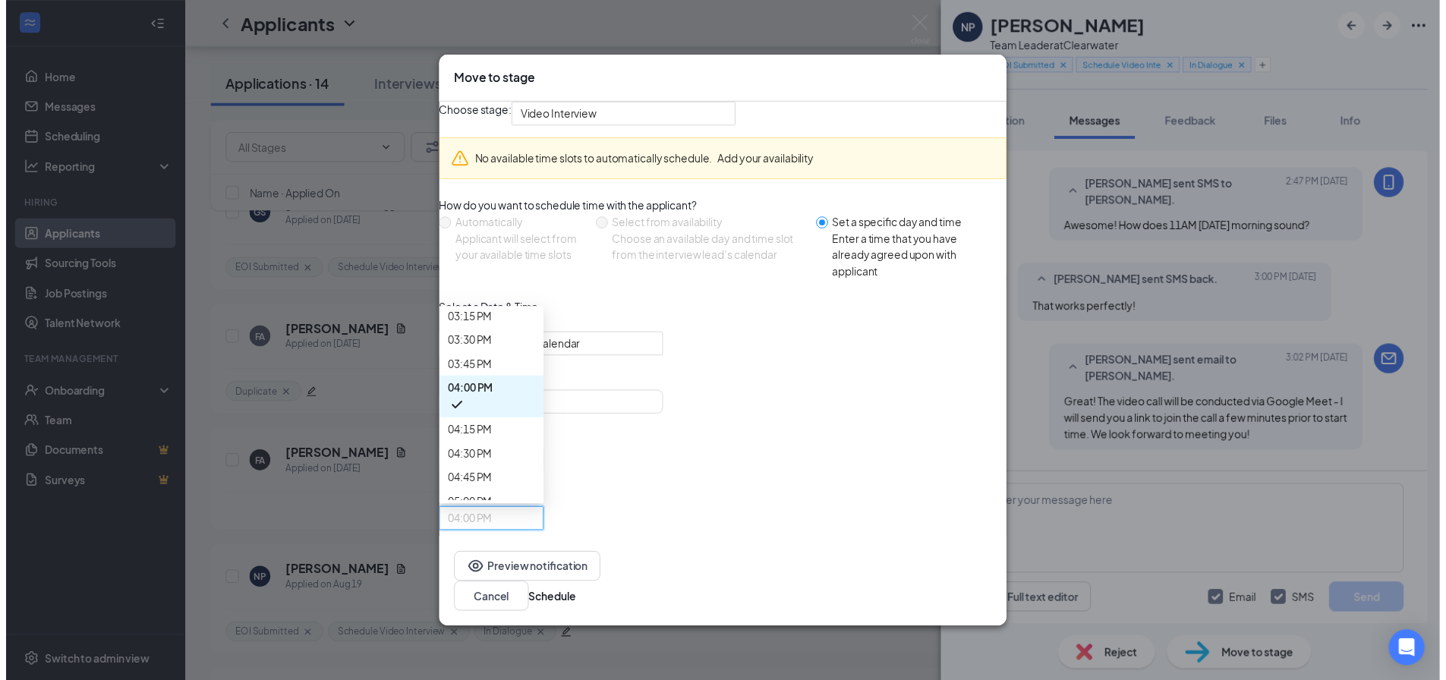
scroll to position [1470, 0]
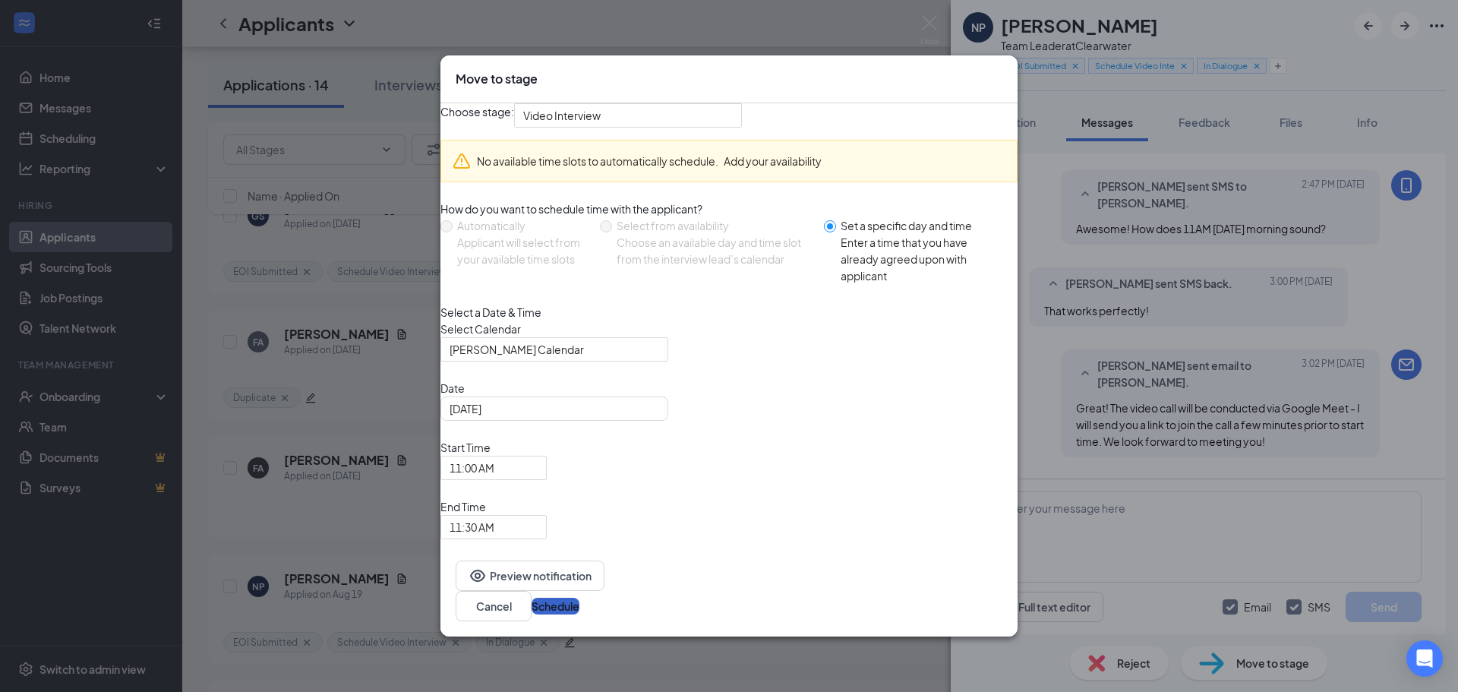
click at [579, 598] on button "Schedule" at bounding box center [556, 606] width 48 height 17
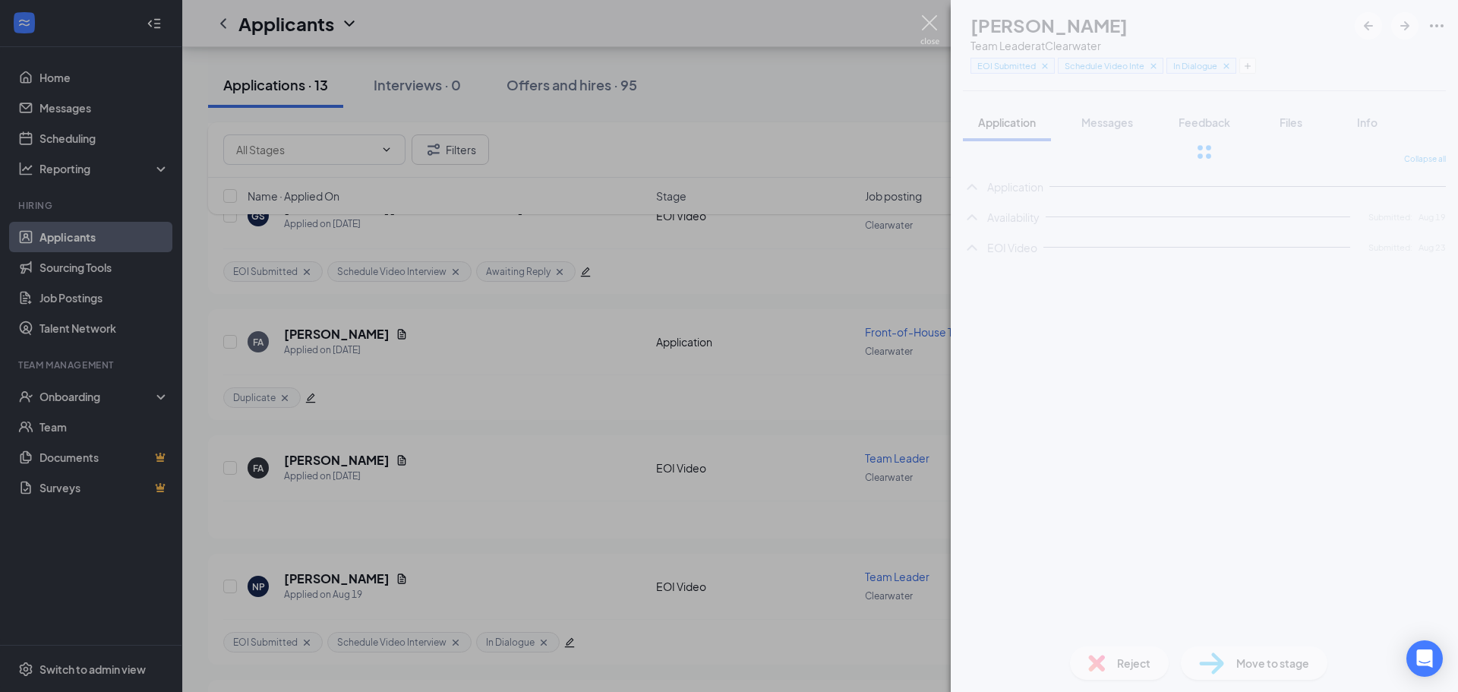
click at [926, 23] on img at bounding box center [929, 30] width 19 height 30
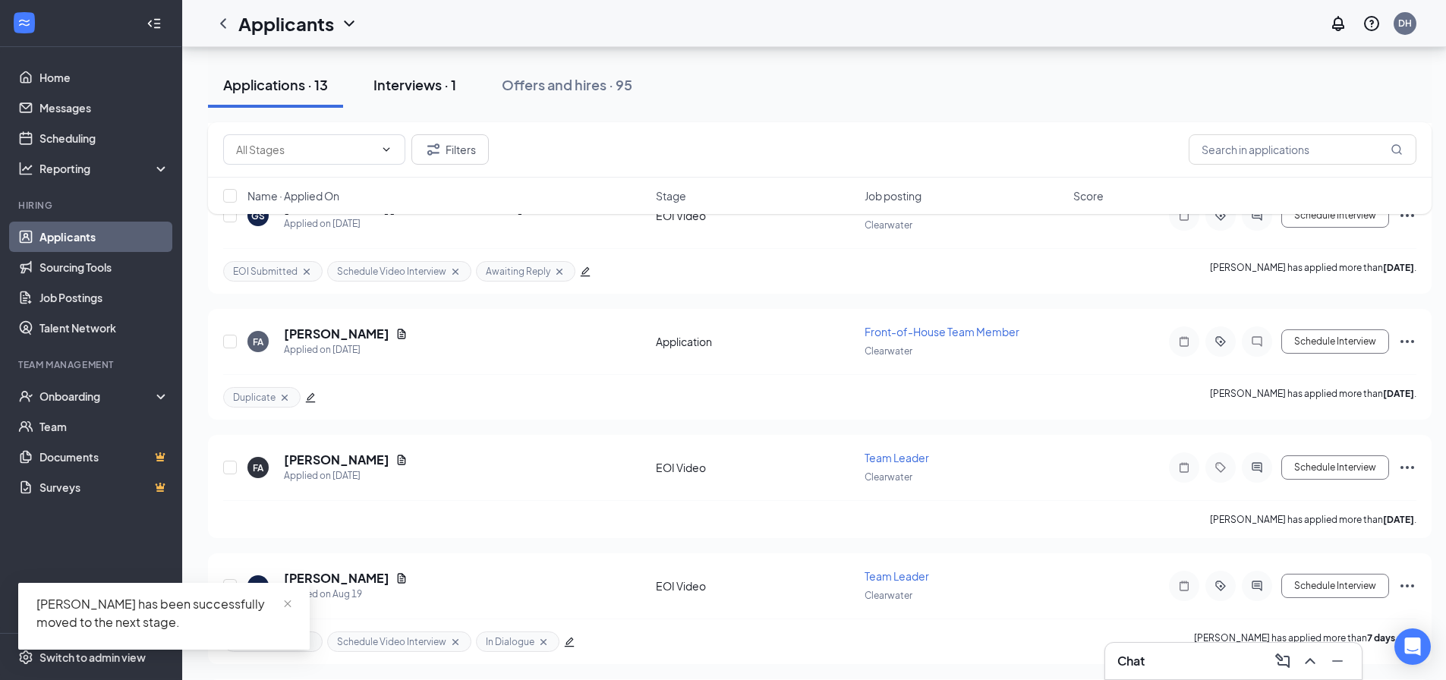
click at [430, 84] on div "Interviews · 1" at bounding box center [415, 84] width 83 height 19
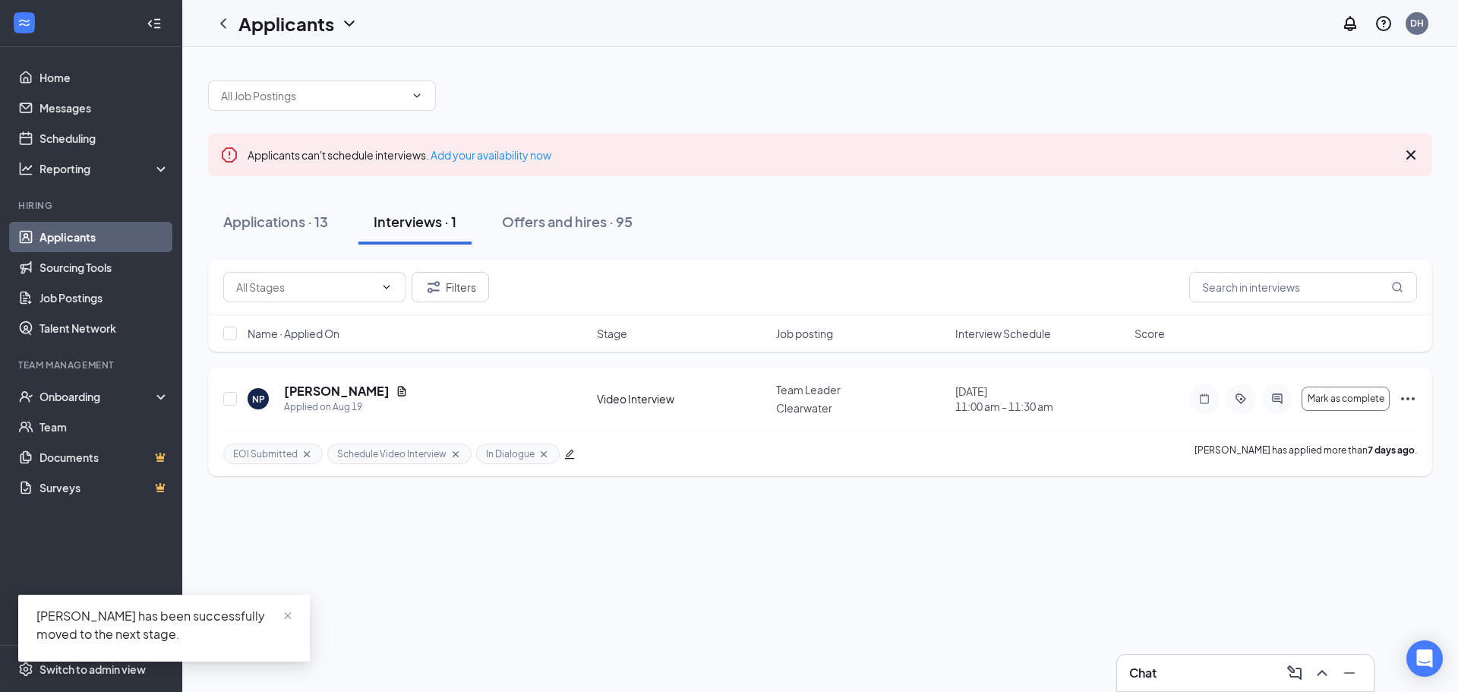
click at [453, 450] on icon "Cross" at bounding box center [456, 453] width 6 height 6
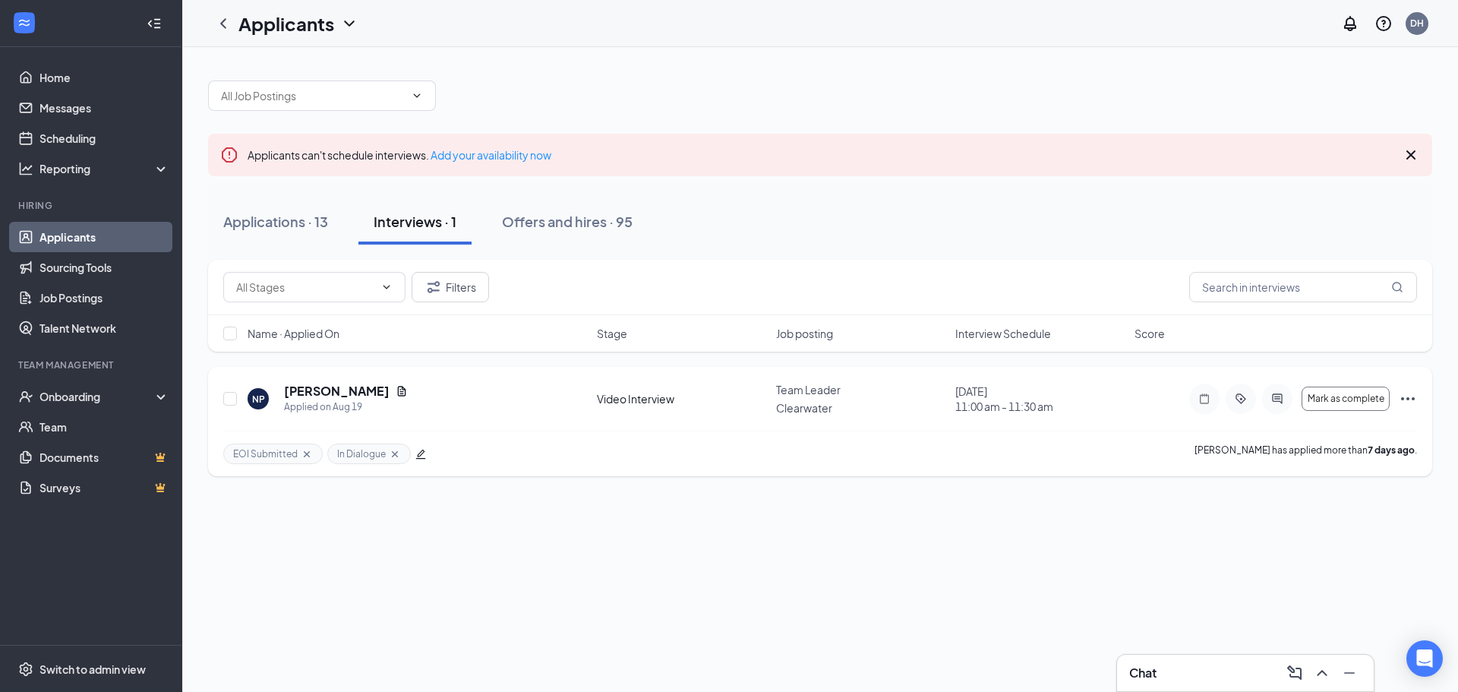
click at [394, 452] on icon "Cross" at bounding box center [395, 453] width 6 height 6
click at [283, 216] on div "Applications · 13" at bounding box center [275, 221] width 105 height 19
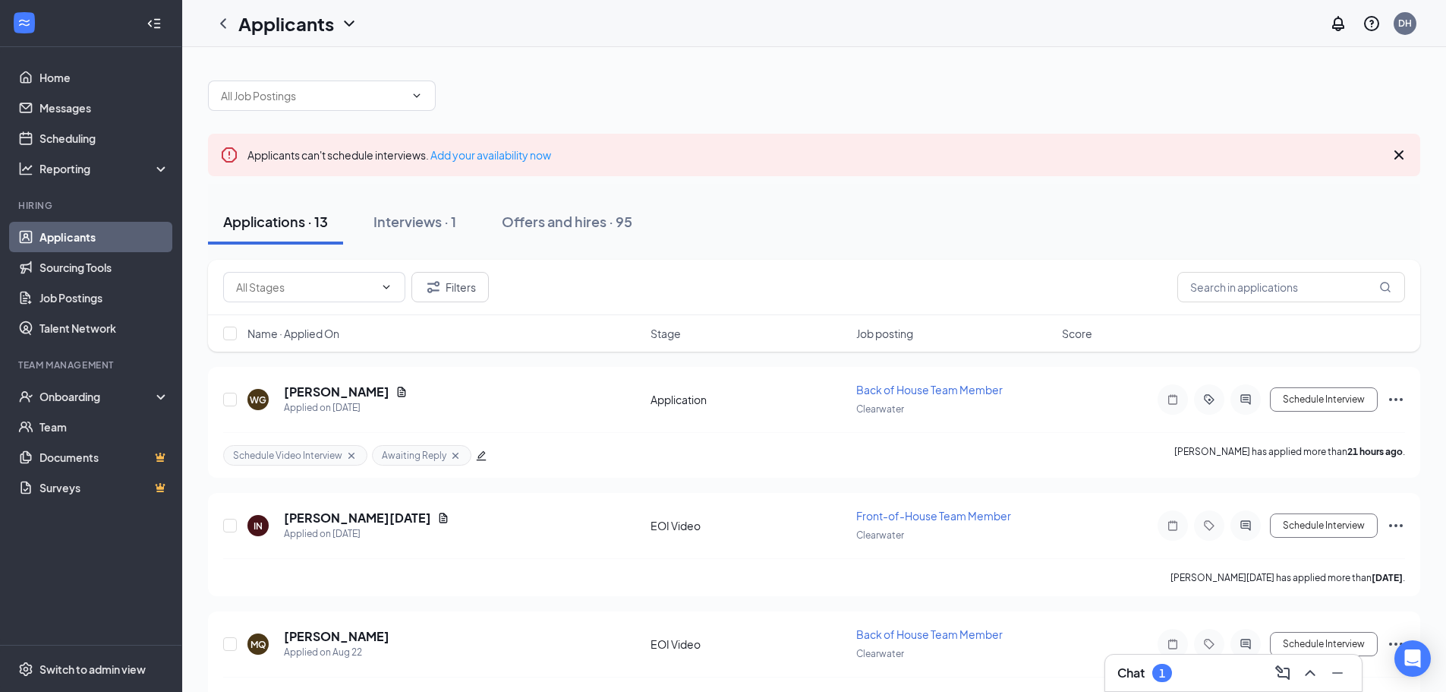
click at [1395, 153] on icon "Cross" at bounding box center [1399, 155] width 18 height 18
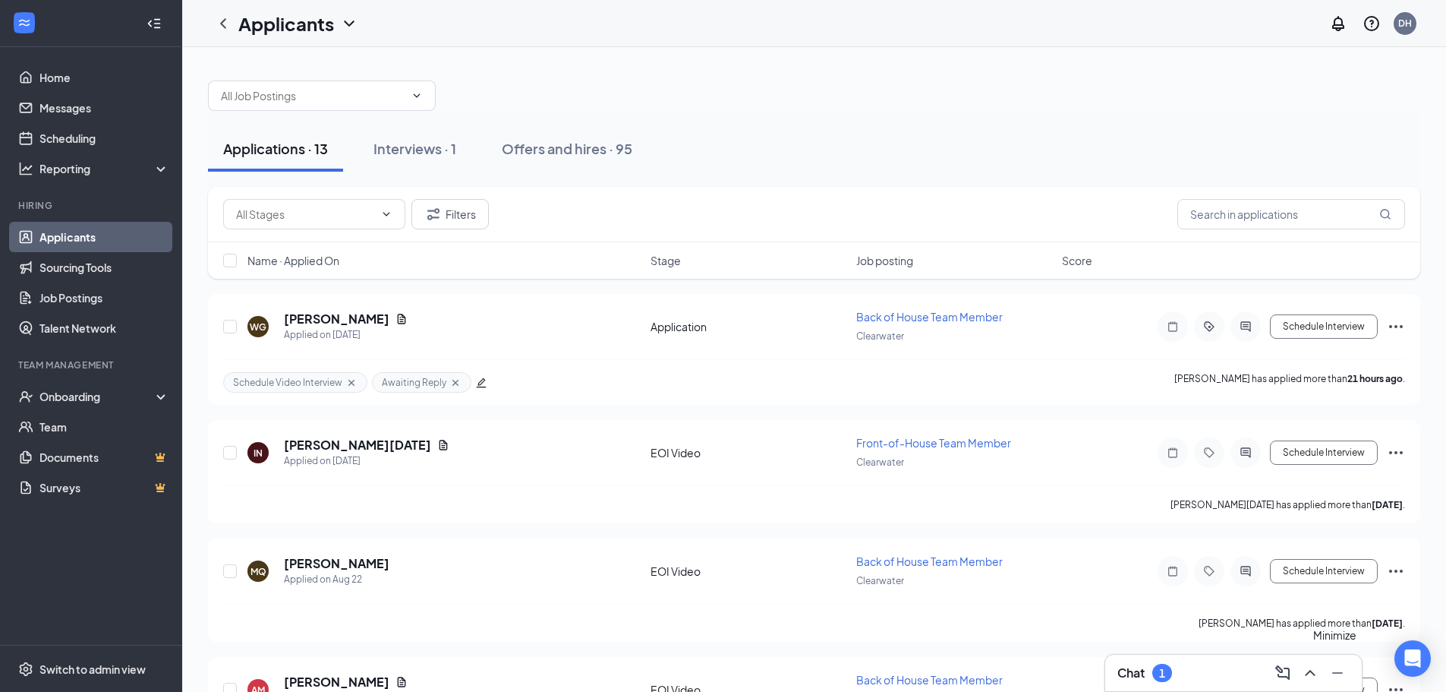
click at [1317, 674] on icon "ChevronUp" at bounding box center [1310, 673] width 18 height 18
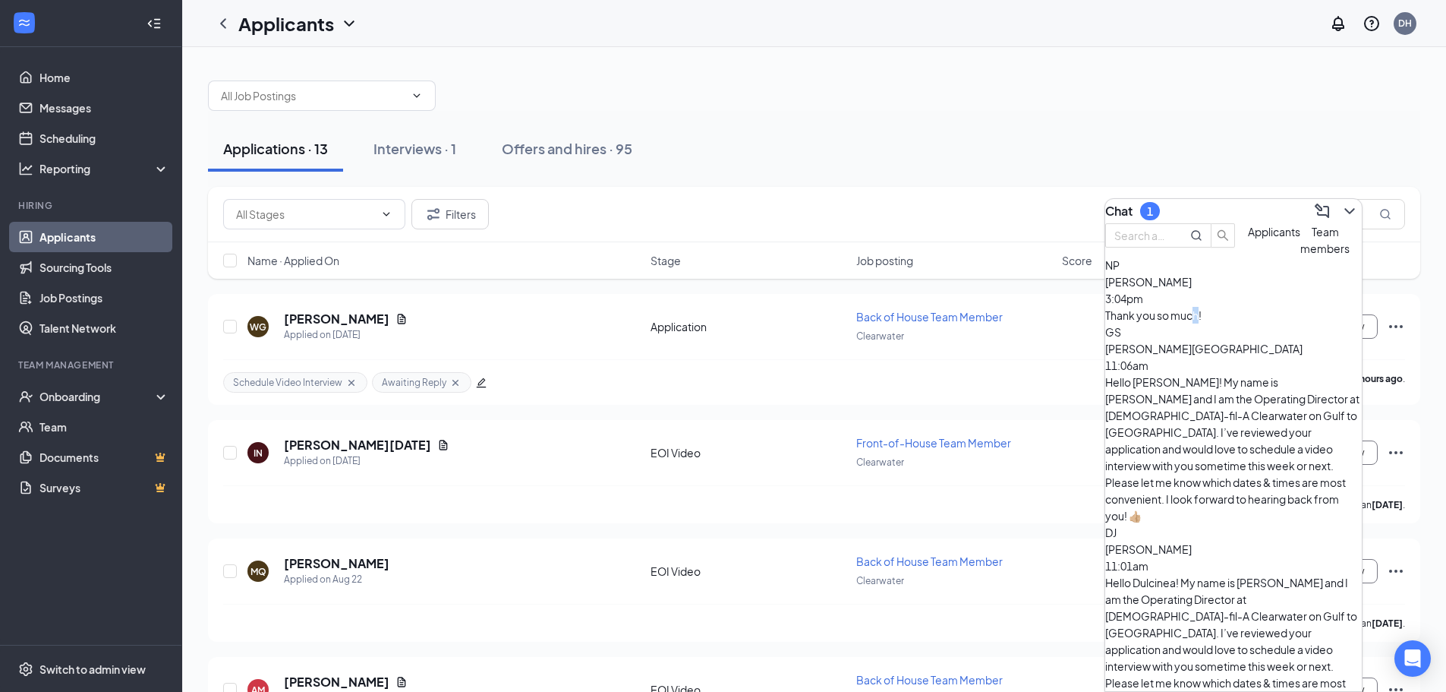
click at [1237, 323] on div "Thank you so much!" at bounding box center [1234, 315] width 257 height 17
click at [1231, 355] on span "[PERSON_NAME][GEOGRAPHIC_DATA]" at bounding box center [1204, 349] width 197 height 14
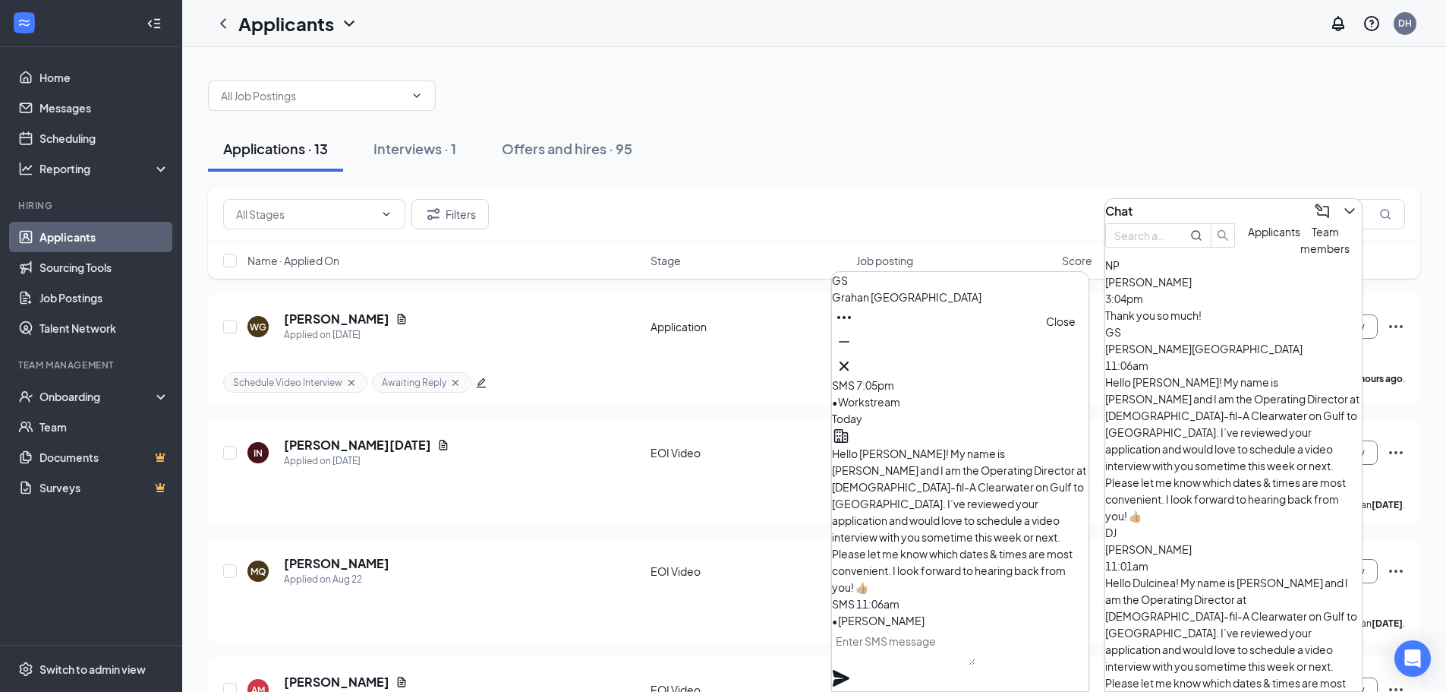
click at [853, 364] on icon "Cross" at bounding box center [844, 366] width 18 height 18
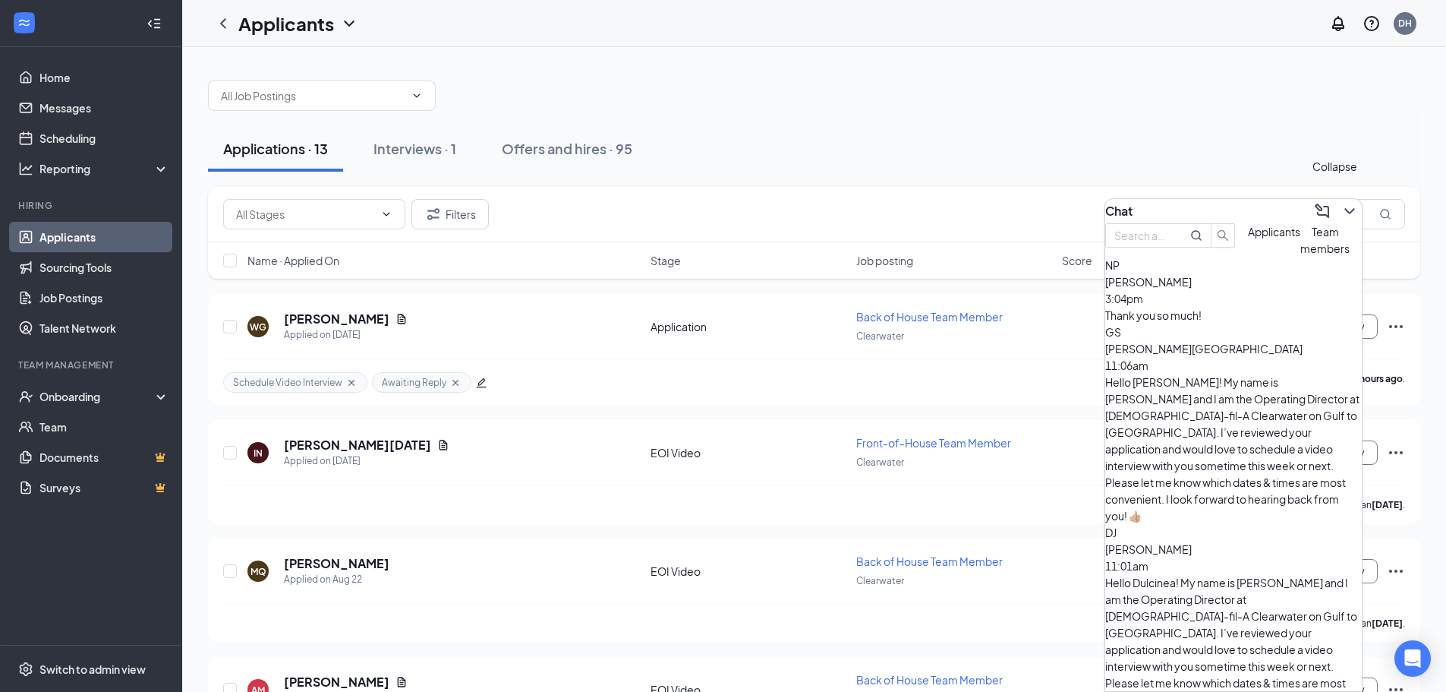
click at [1344, 208] on icon "ChevronDown" at bounding box center [1350, 211] width 18 height 18
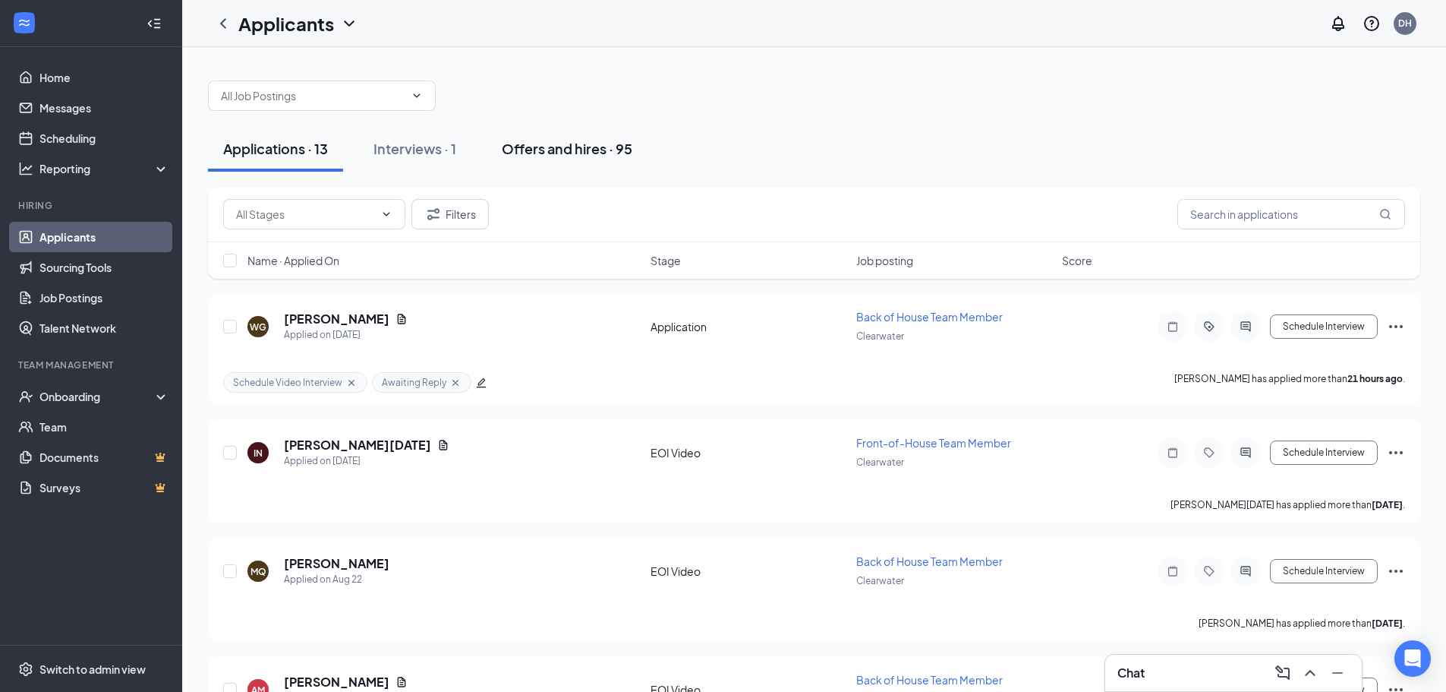
click at [602, 144] on div "Offers and hires · 95" at bounding box center [567, 148] width 131 height 19
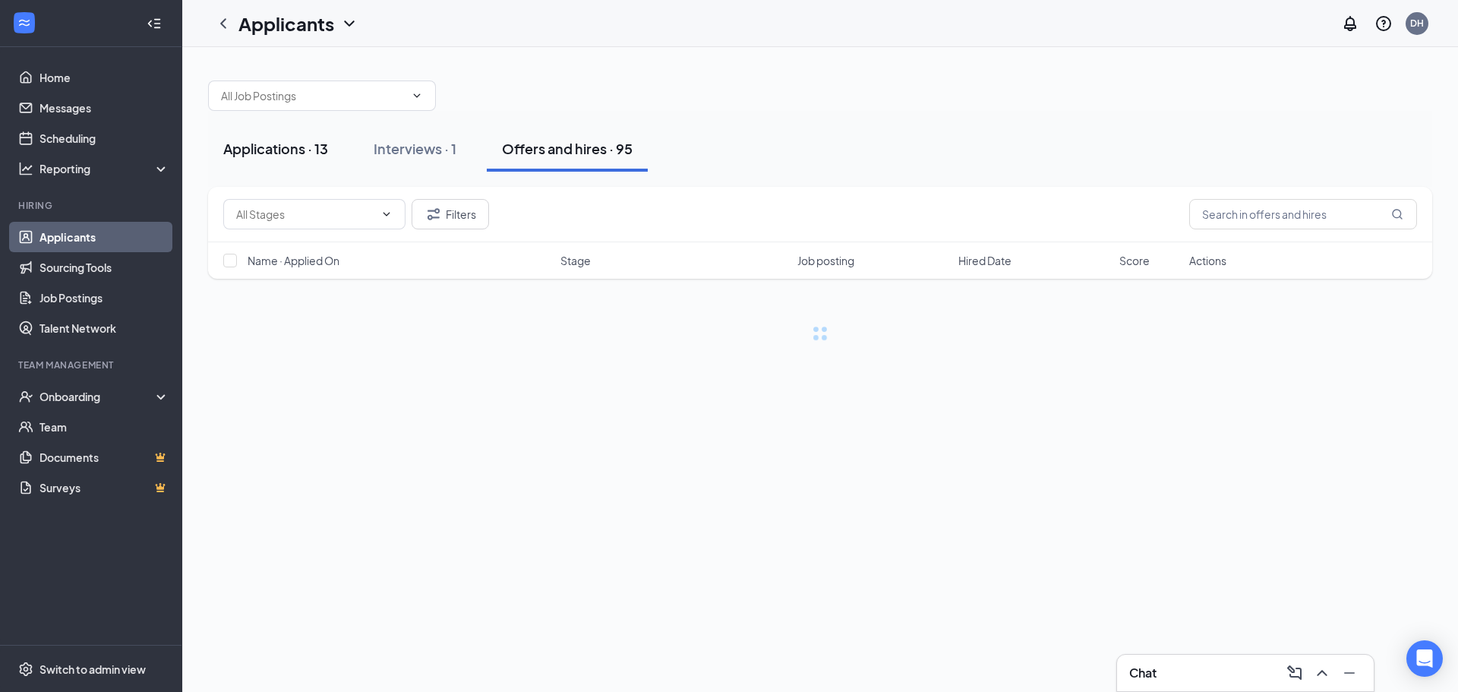
click at [261, 147] on div "Applications · 13" at bounding box center [275, 148] width 105 height 19
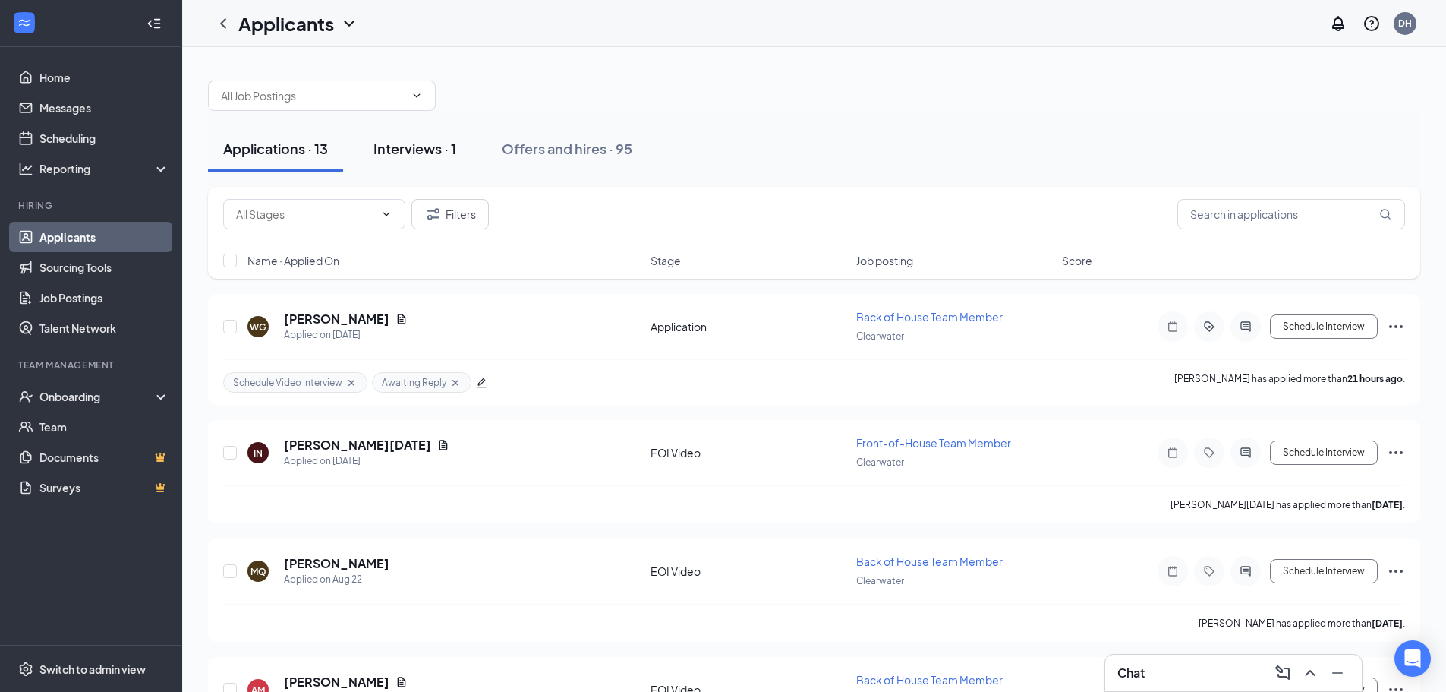
click at [437, 166] on button "Interviews · 1" at bounding box center [414, 149] width 113 height 46
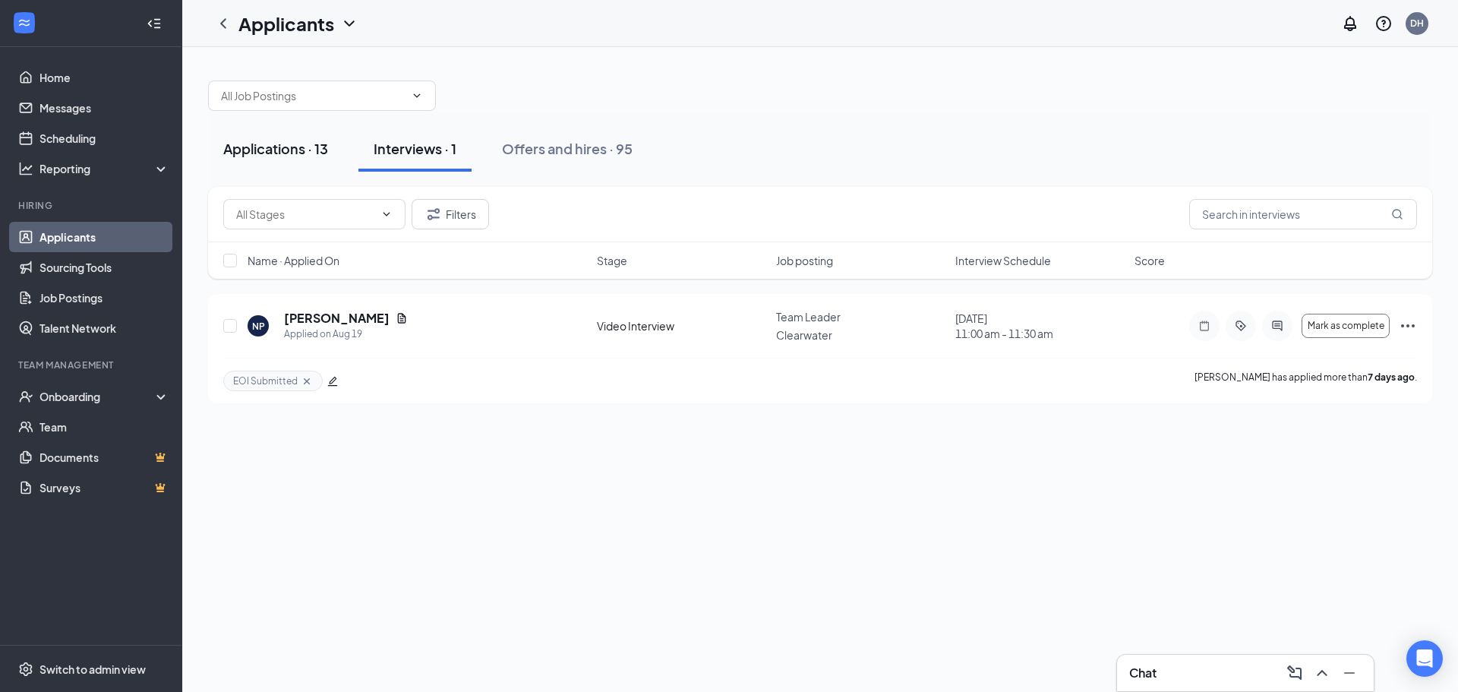
drag, startPoint x: 593, startPoint y: 149, endPoint x: 318, endPoint y: 151, distance: 274.9
click at [589, 150] on div "Offers and hires · 95" at bounding box center [567, 148] width 131 height 19
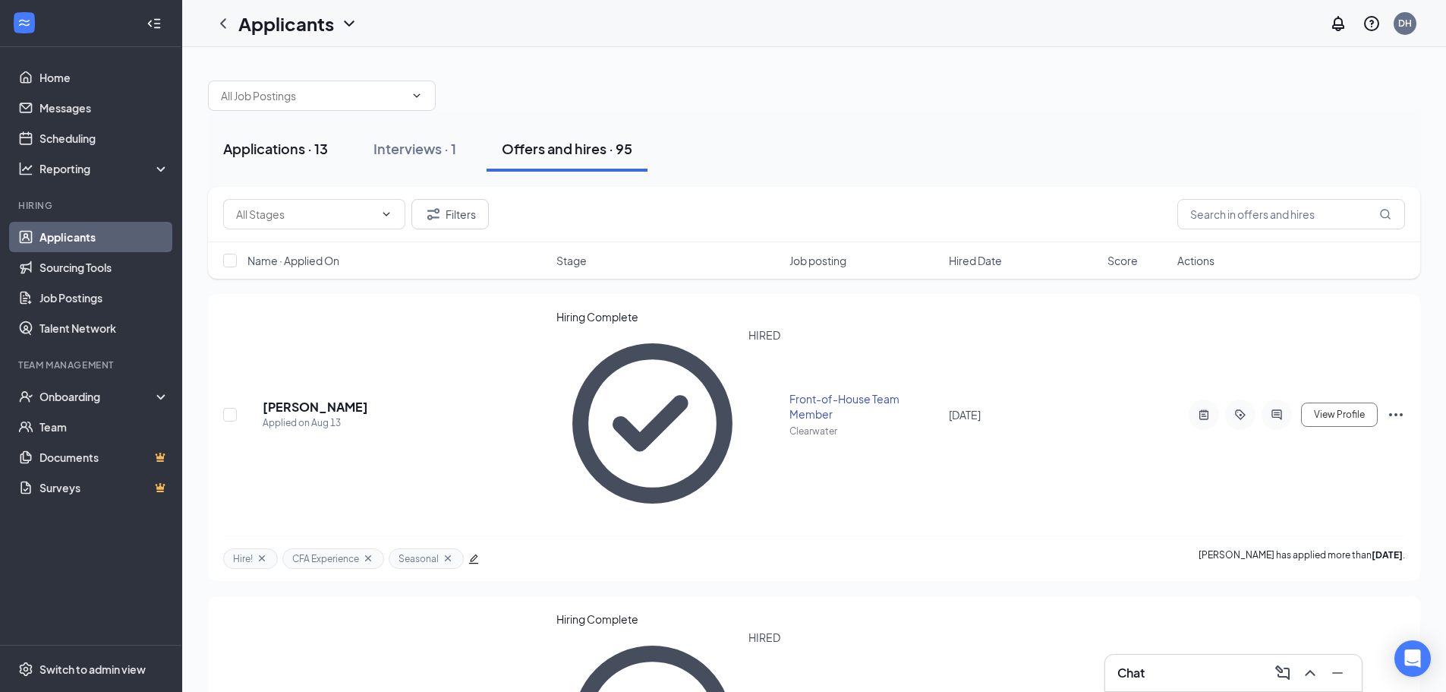
click at [308, 153] on div "Applications · 13" at bounding box center [275, 148] width 105 height 19
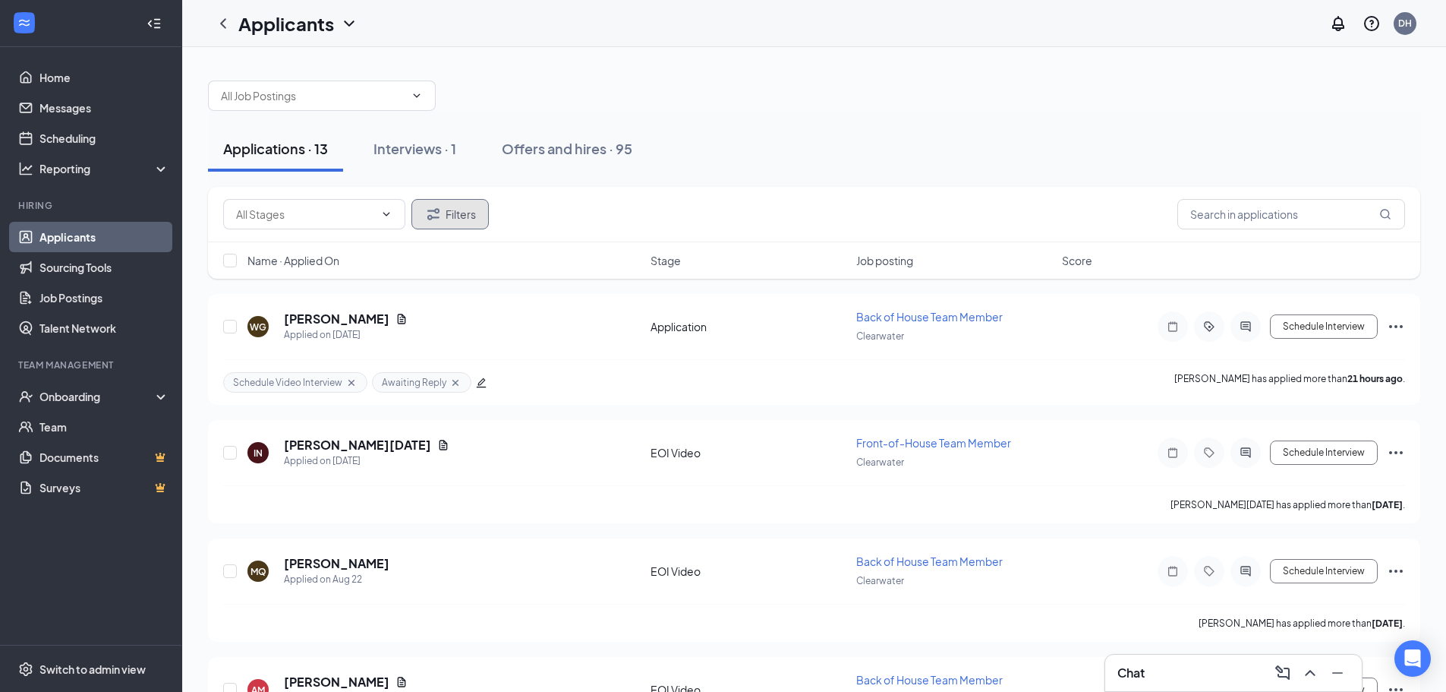
click at [433, 214] on icon "Filter" at bounding box center [433, 214] width 18 height 18
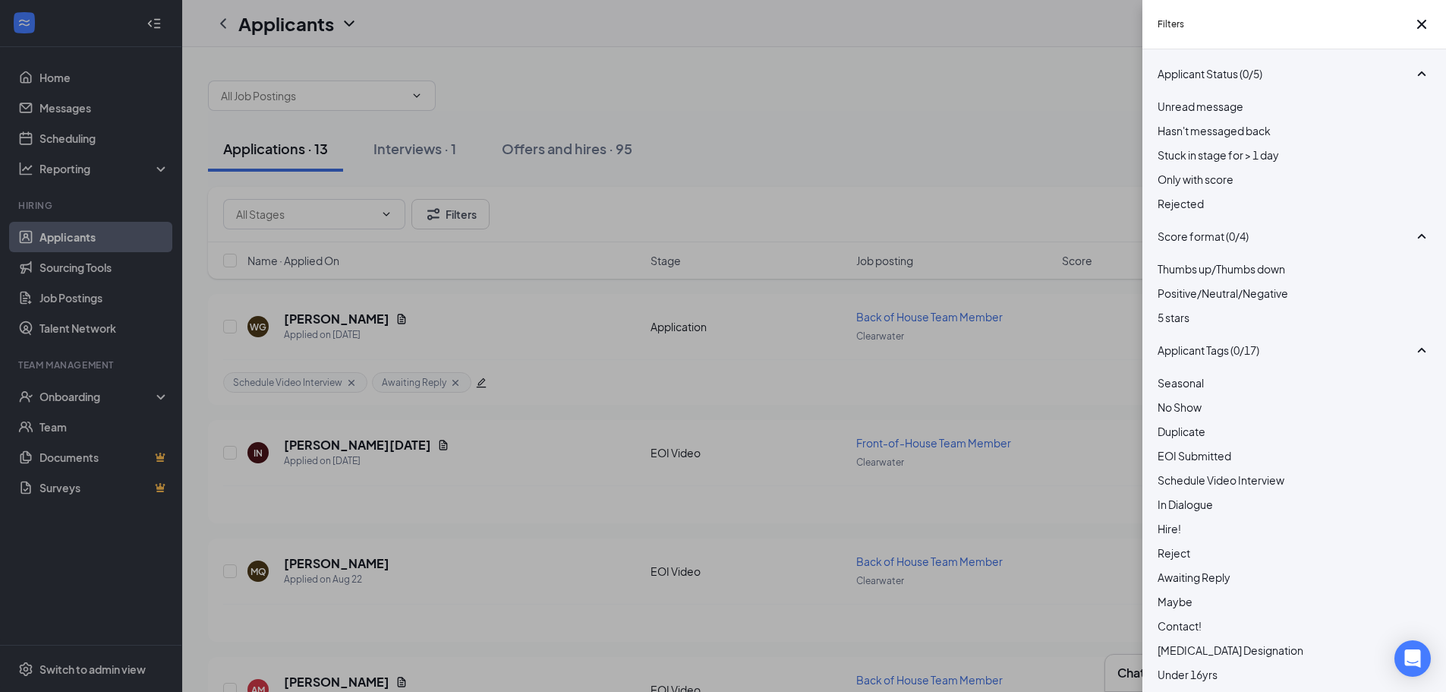
click at [1164, 195] on div at bounding box center [1294, 195] width 273 height 0
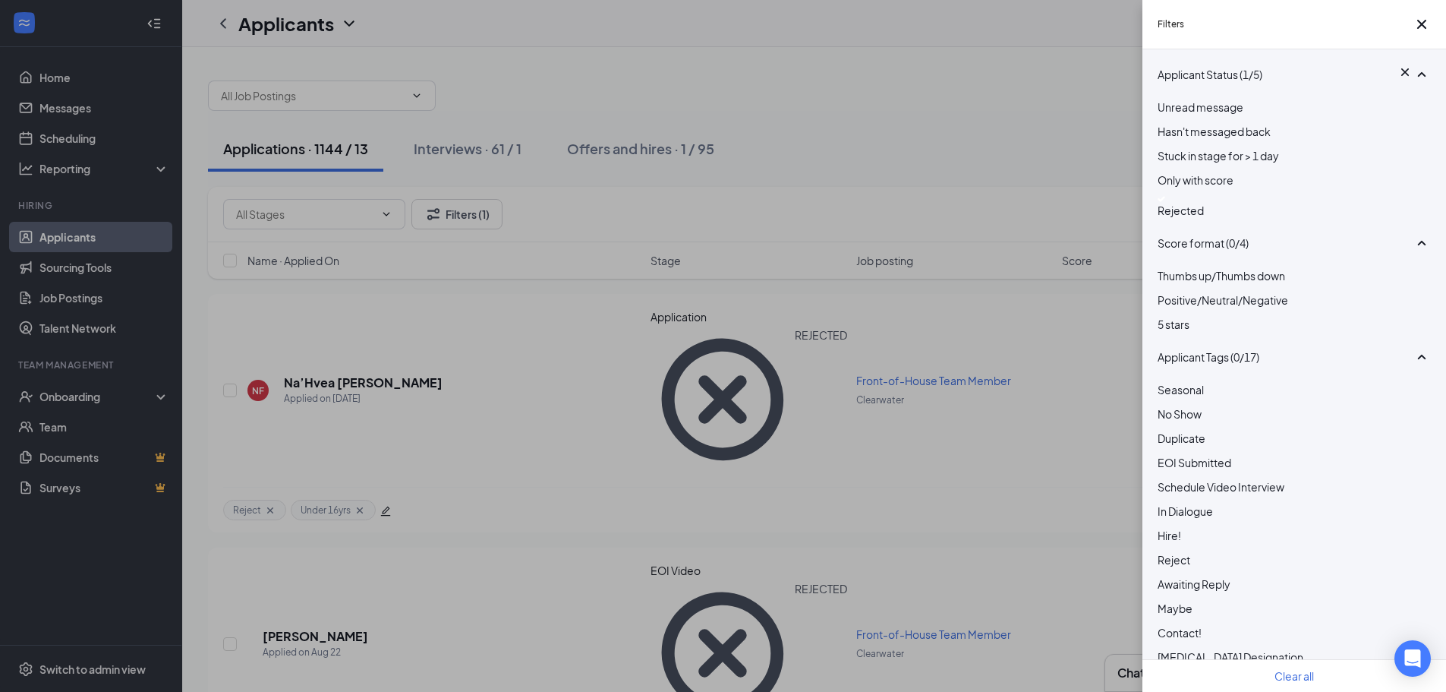
click at [941, 130] on div "Filters Applicant Status (1/5) Unread message Hasn't messaged back Stuck in sta…" at bounding box center [723, 346] width 1446 height 692
click at [1418, 29] on icon "Cross" at bounding box center [1422, 24] width 9 height 9
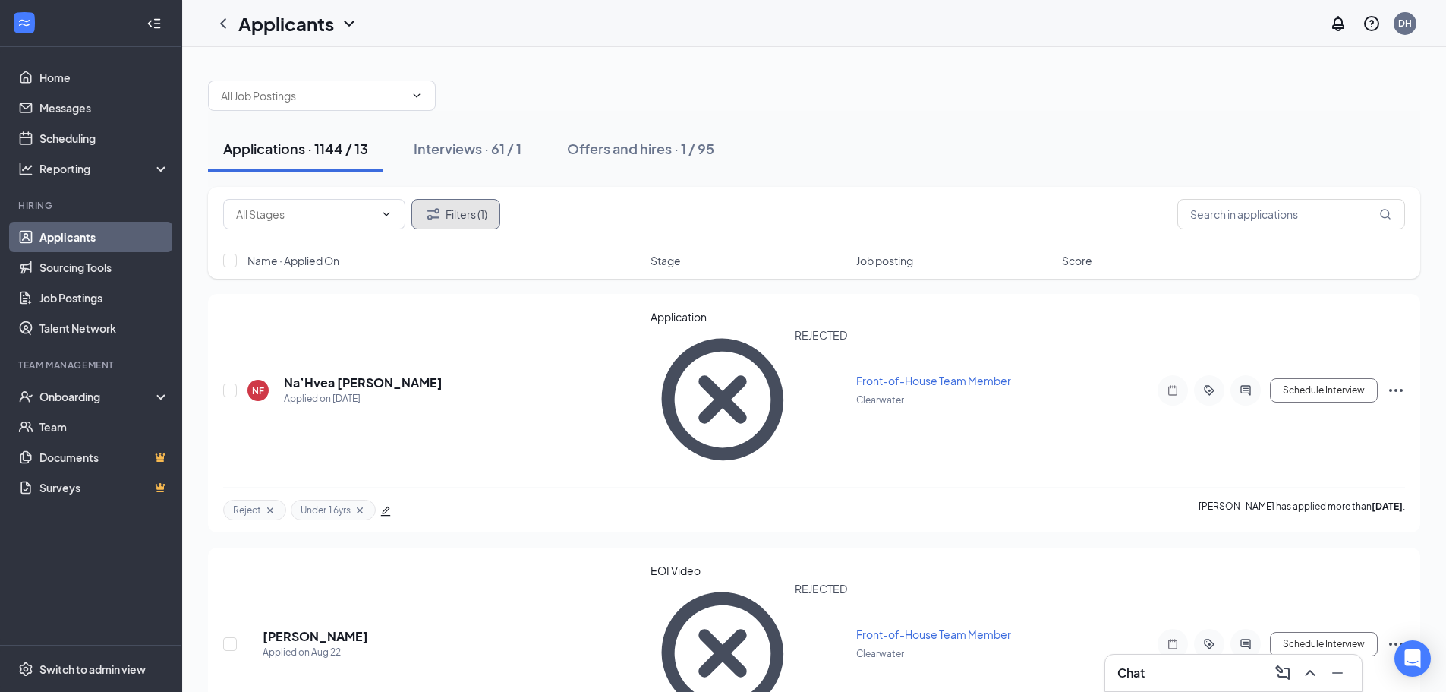
click at [466, 207] on button "Filters (1)" at bounding box center [456, 214] width 89 height 30
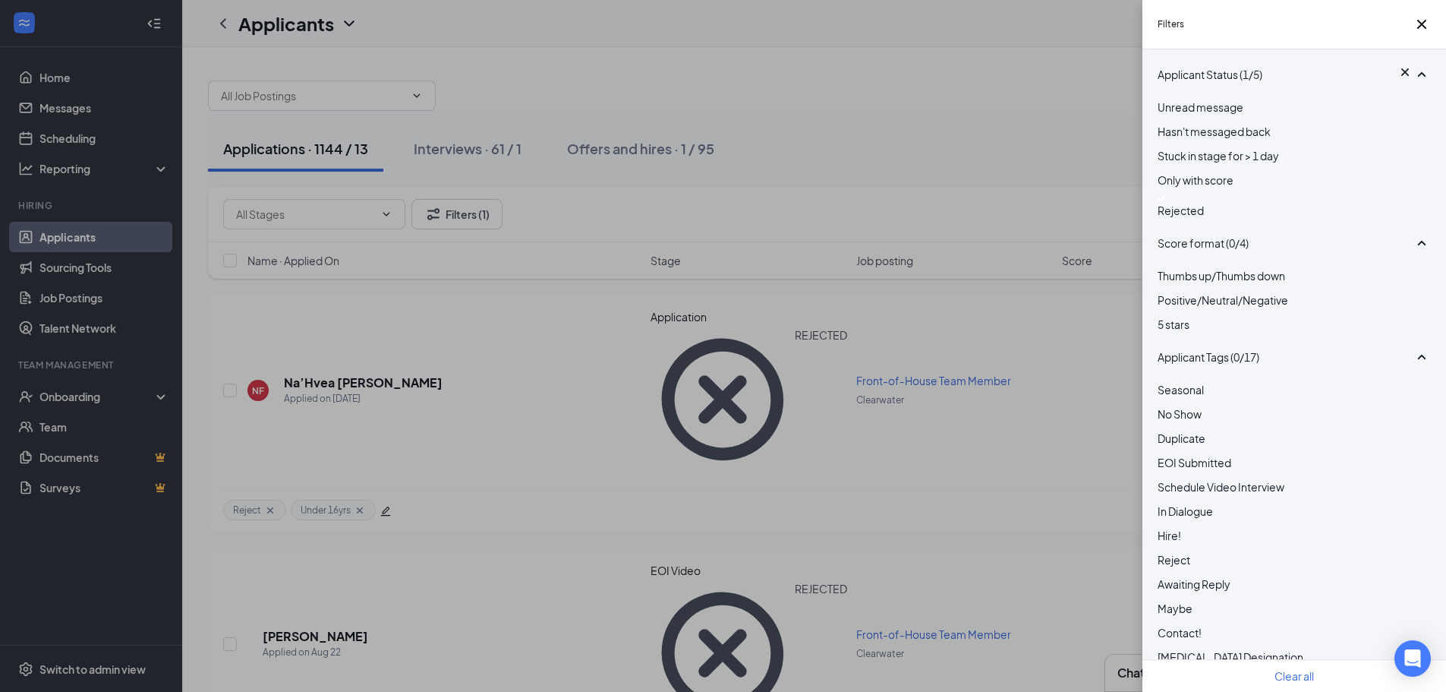
click at [1170, 202] on div at bounding box center [1294, 199] width 273 height 6
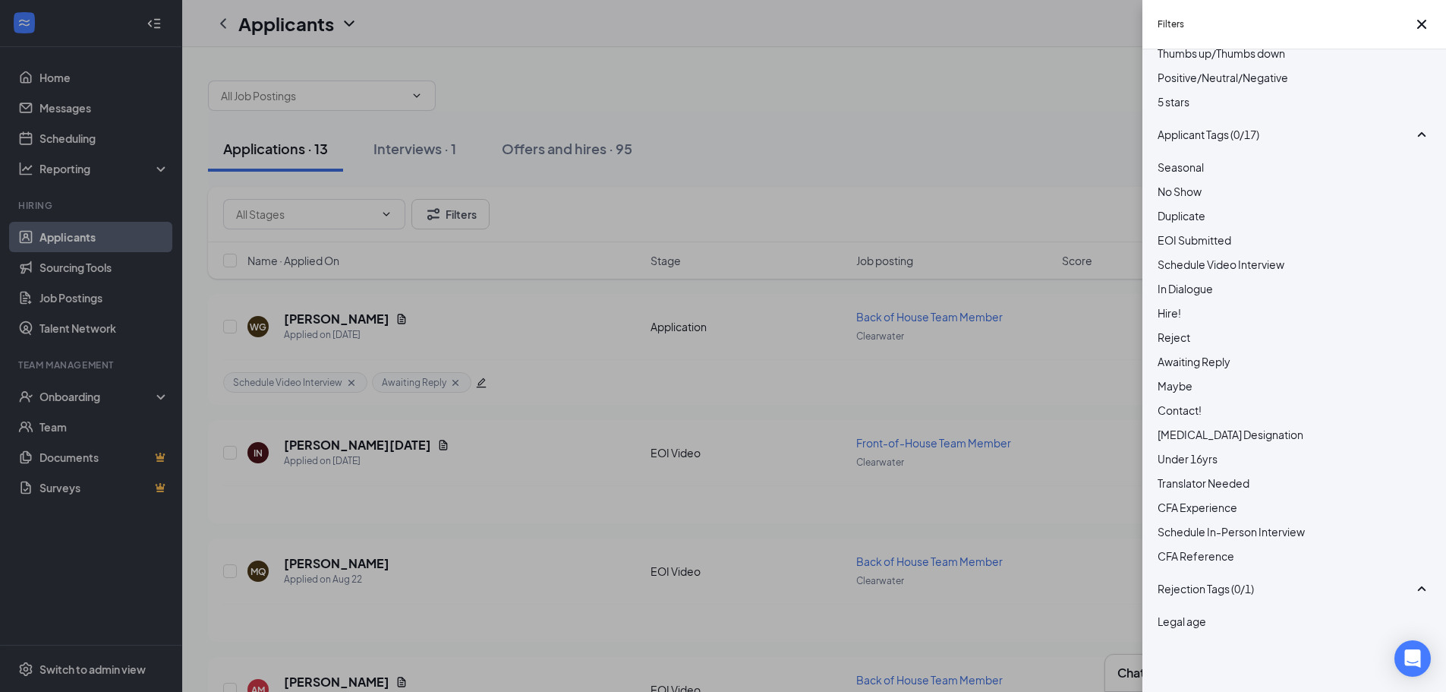
scroll to position [304, 0]
click at [831, 128] on div "Filters Applicant Status (0/5) Unread message Hasn't messaged back Stuck in sta…" at bounding box center [723, 346] width 1446 height 692
click at [1421, 29] on icon "Cross" at bounding box center [1422, 24] width 18 height 18
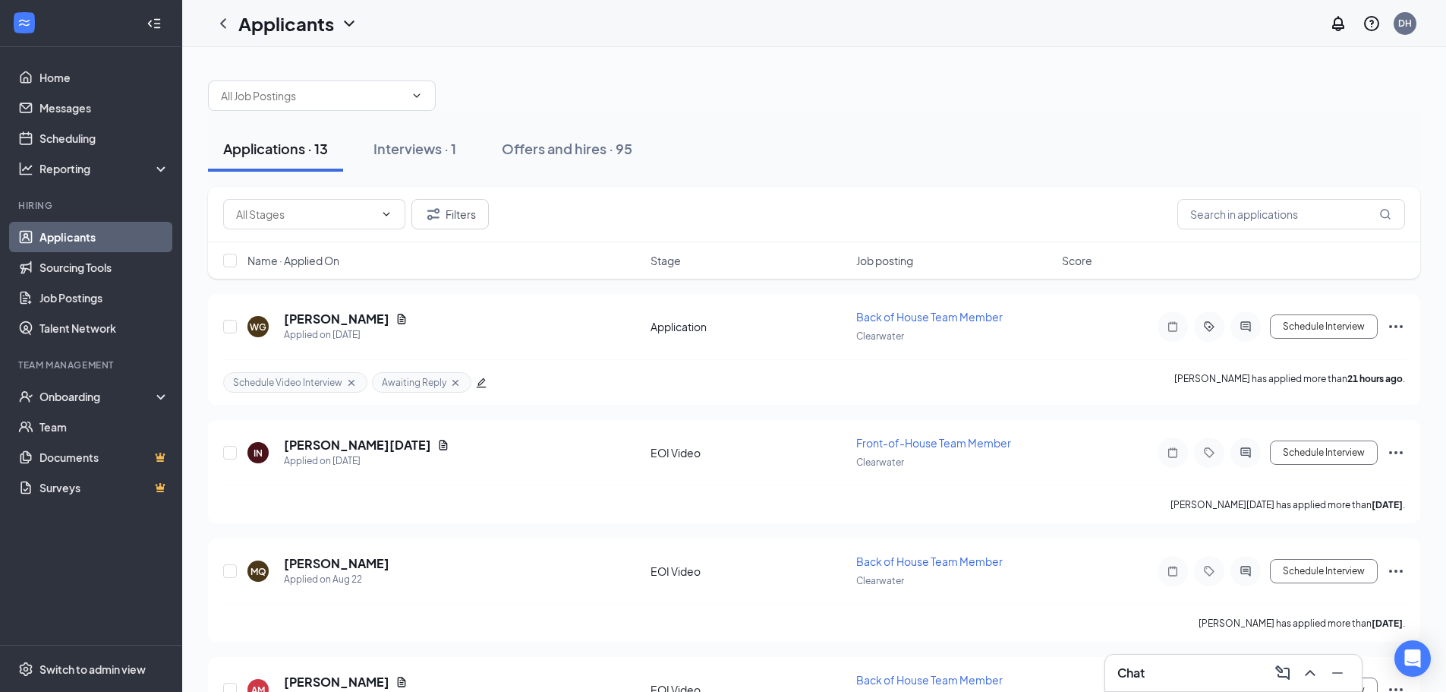
click at [706, 109] on div at bounding box center [814, 88] width 1213 height 46
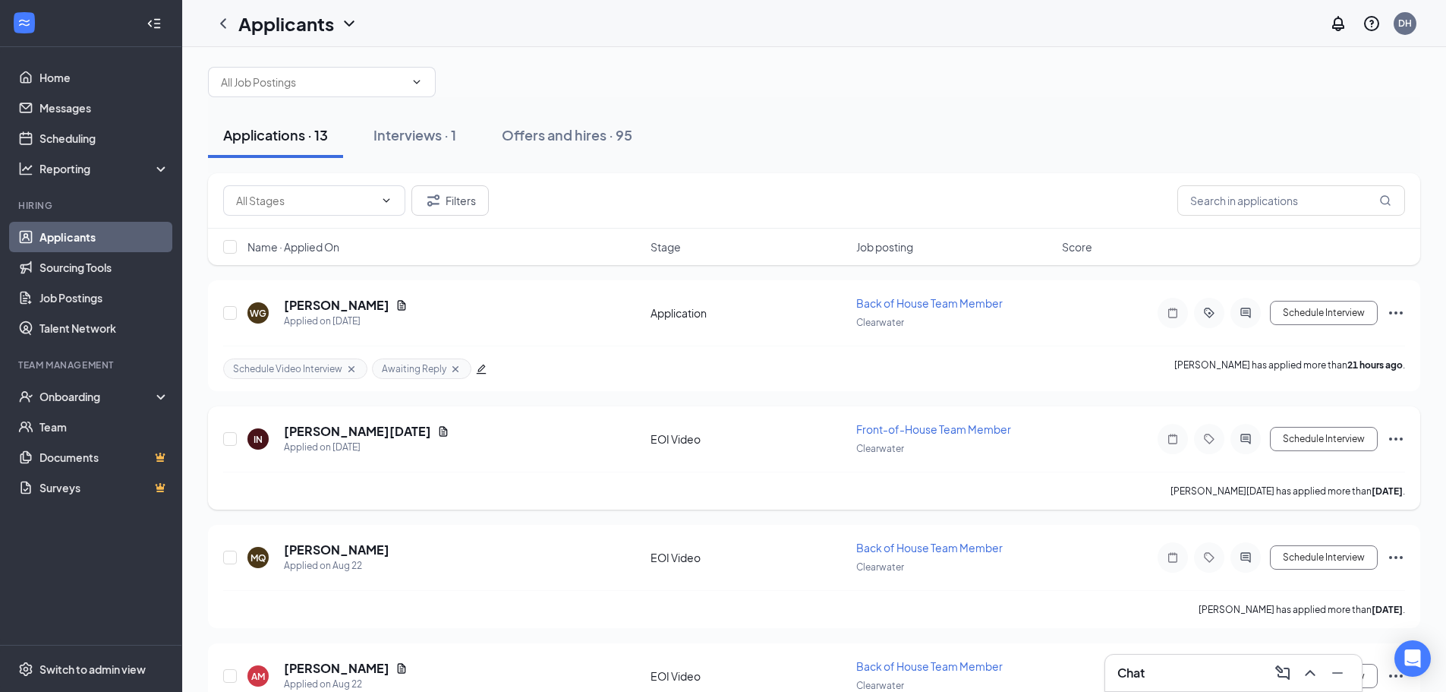
scroll to position [0, 0]
